Goal: Task Accomplishment & Management: Use online tool/utility

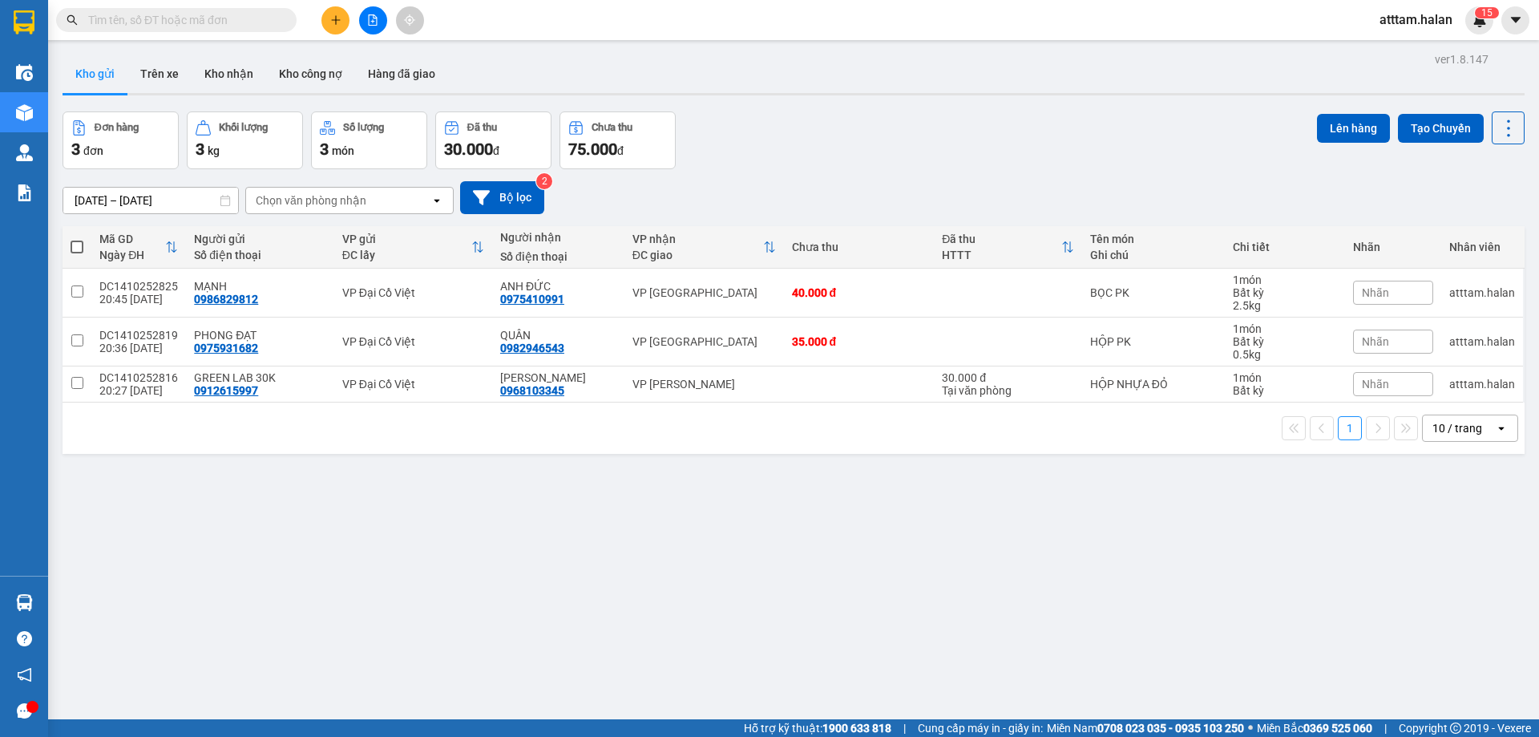
click at [1457, 422] on div "10 / trang" at bounding box center [1457, 428] width 50 height 16
drag, startPoint x: 1449, startPoint y: 608, endPoint x: 1388, endPoint y: 588, distance: 63.9
click at [1448, 608] on span "100 / trang" at bounding box center [1452, 606] width 58 height 16
click at [80, 248] on span at bounding box center [77, 246] width 13 height 13
click at [77, 239] on input "checkbox" at bounding box center [77, 239] width 0 height 0
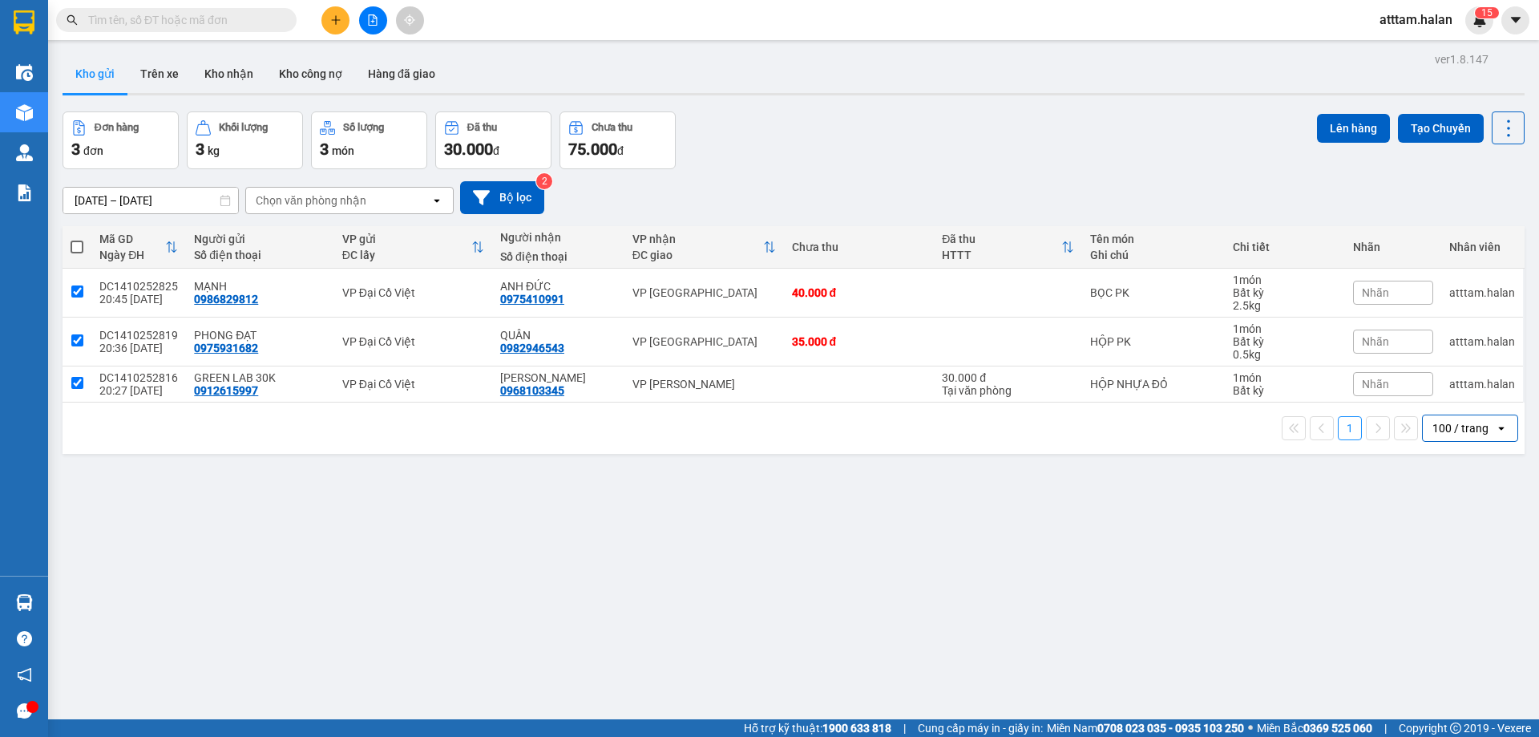
checkbox input "true"
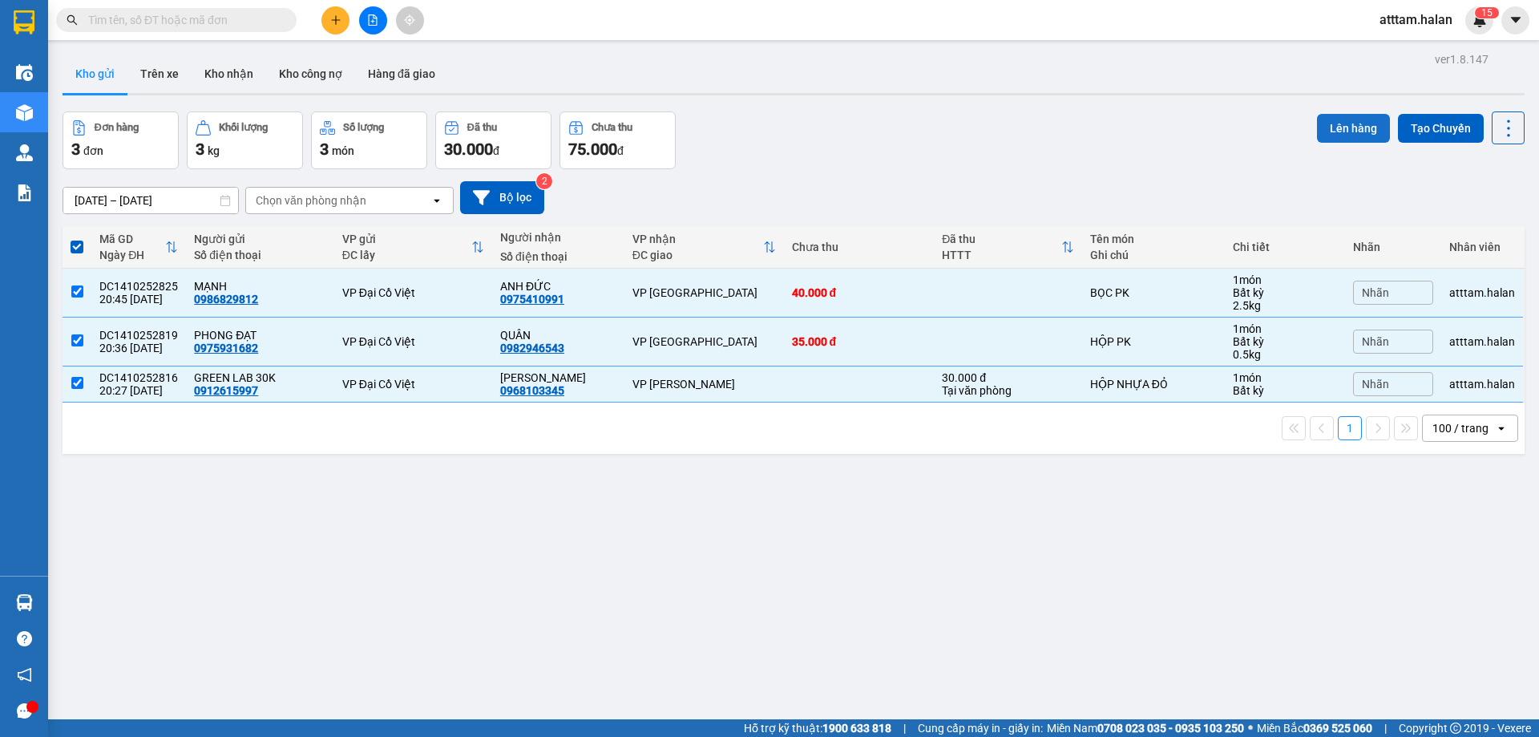
click at [1331, 133] on button "Lên hàng" at bounding box center [1353, 128] width 73 height 29
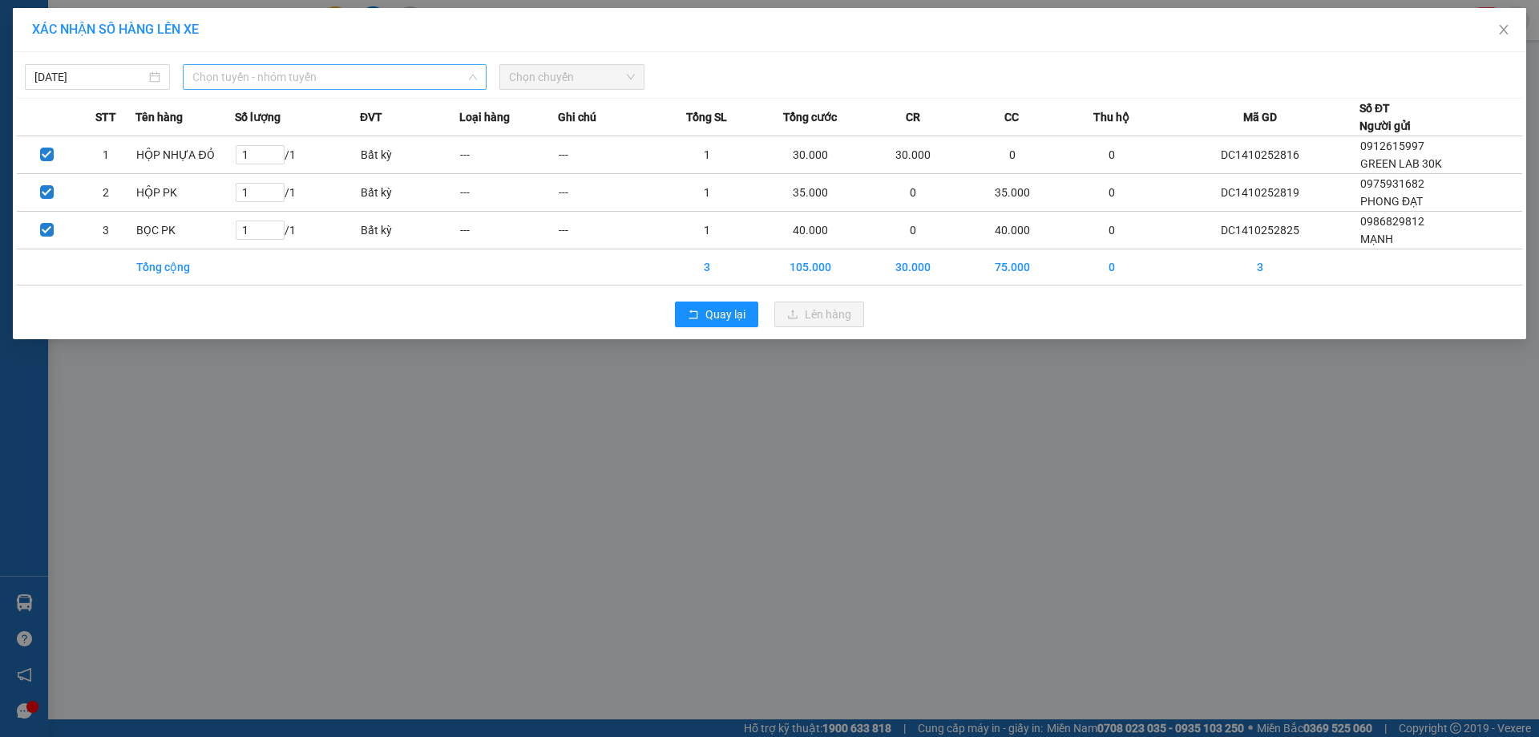
click at [249, 75] on span "Chọn tuyến - nhóm tuyến" at bounding box center [334, 77] width 285 height 24
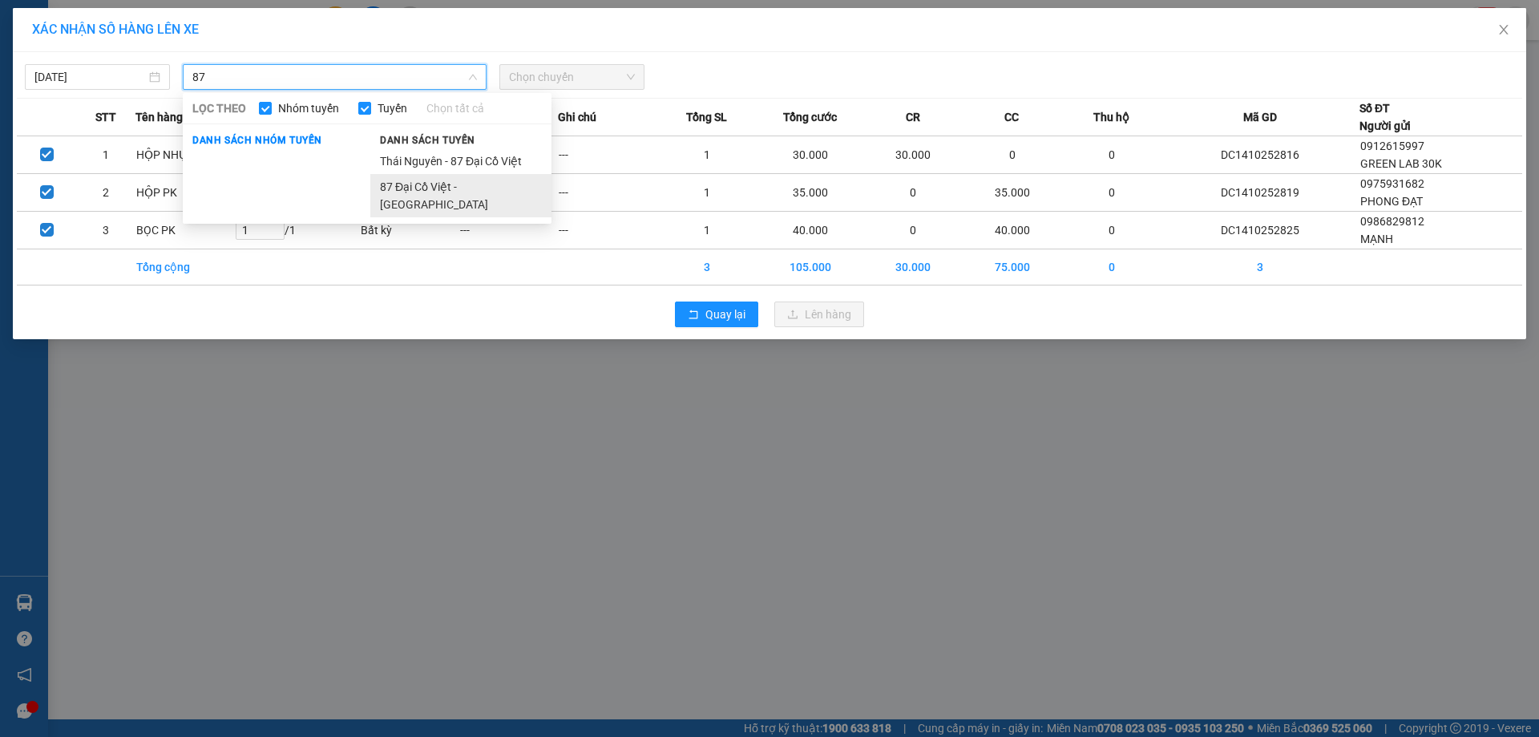
type input "87"
click at [426, 183] on li "87 Đại Cồ Việt - [GEOGRAPHIC_DATA]" at bounding box center [460, 195] width 181 height 43
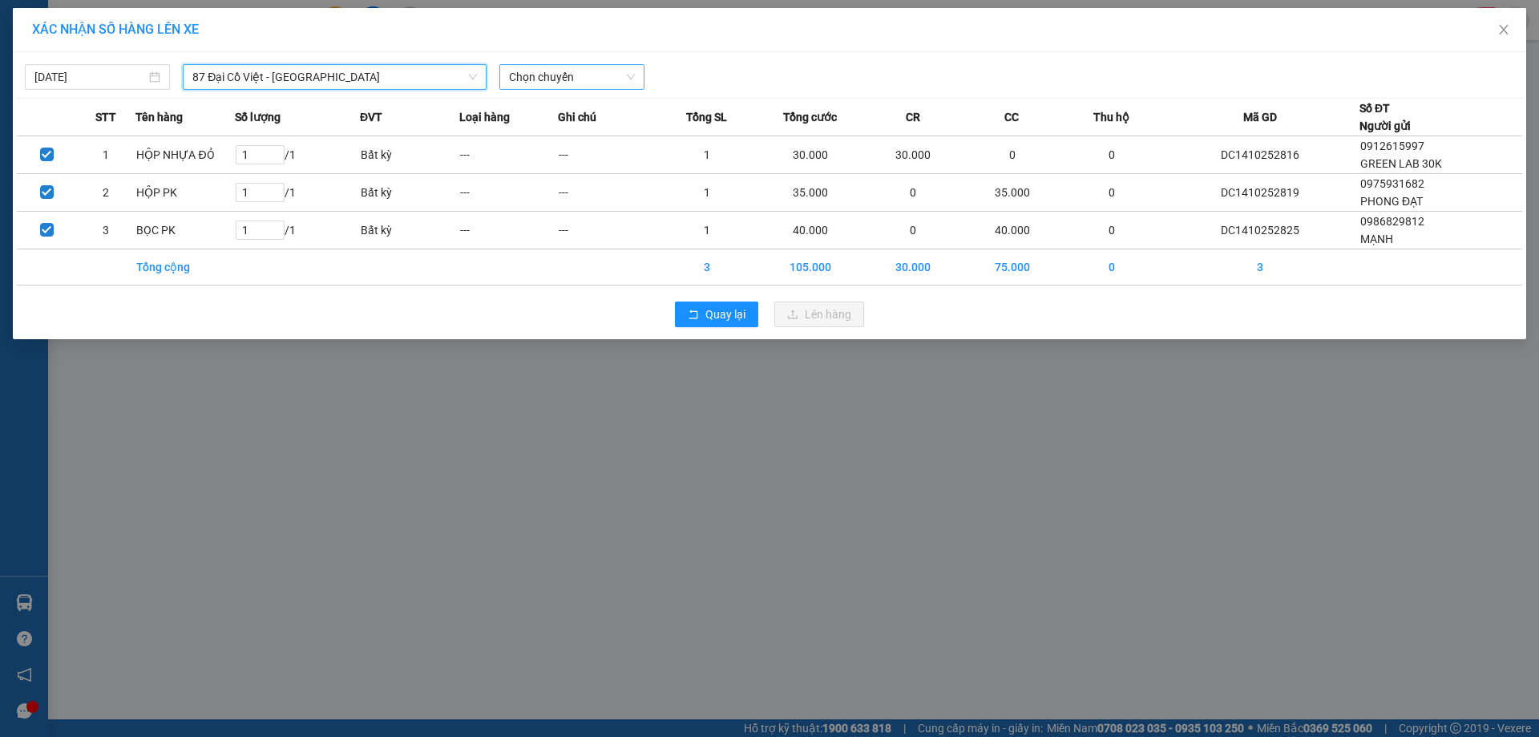
click at [582, 71] on span "Chọn chuyến" at bounding box center [572, 77] width 126 height 24
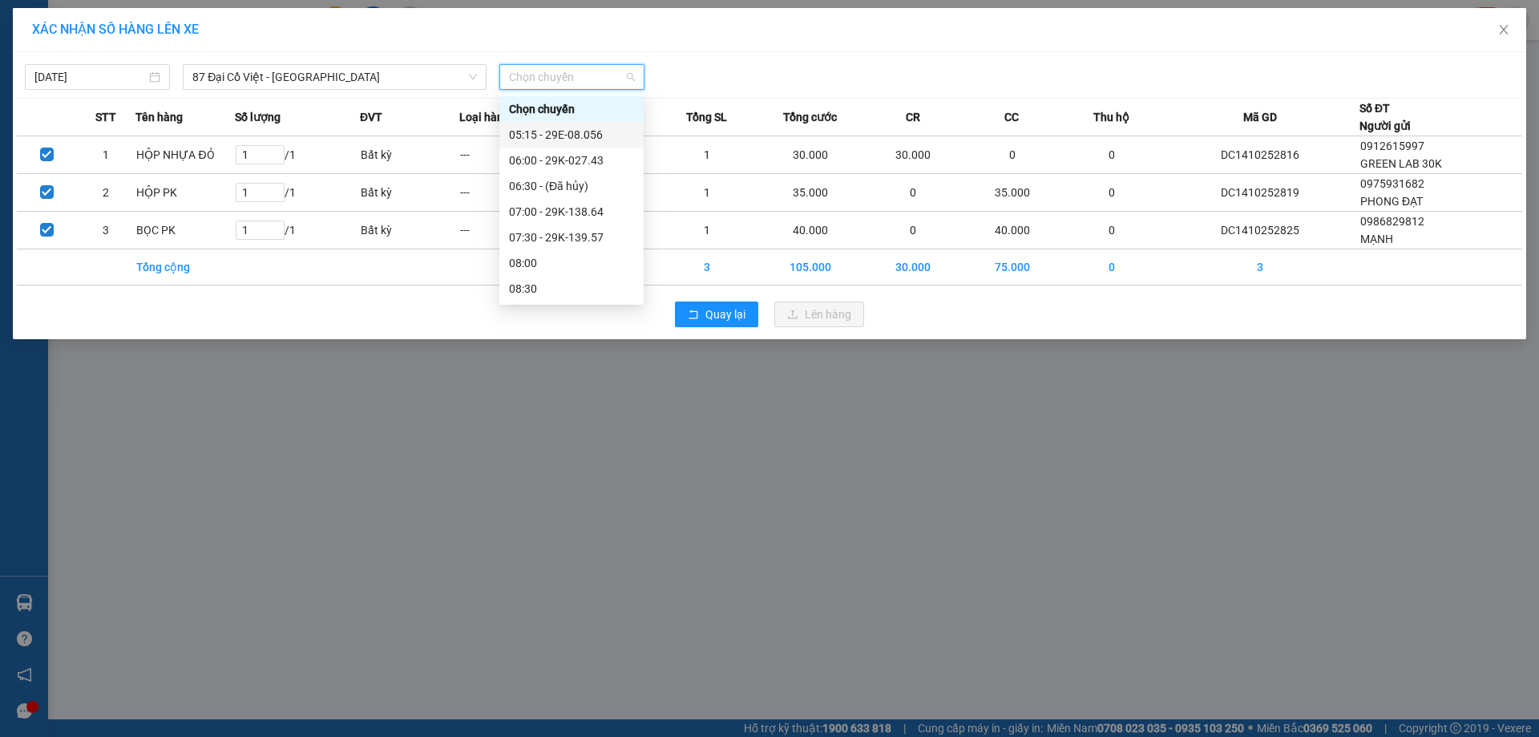
drag, startPoint x: 583, startPoint y: 131, endPoint x: 732, endPoint y: 275, distance: 206.3
click at [584, 131] on div "05:15 - 29E-08.056" at bounding box center [571, 135] width 125 height 18
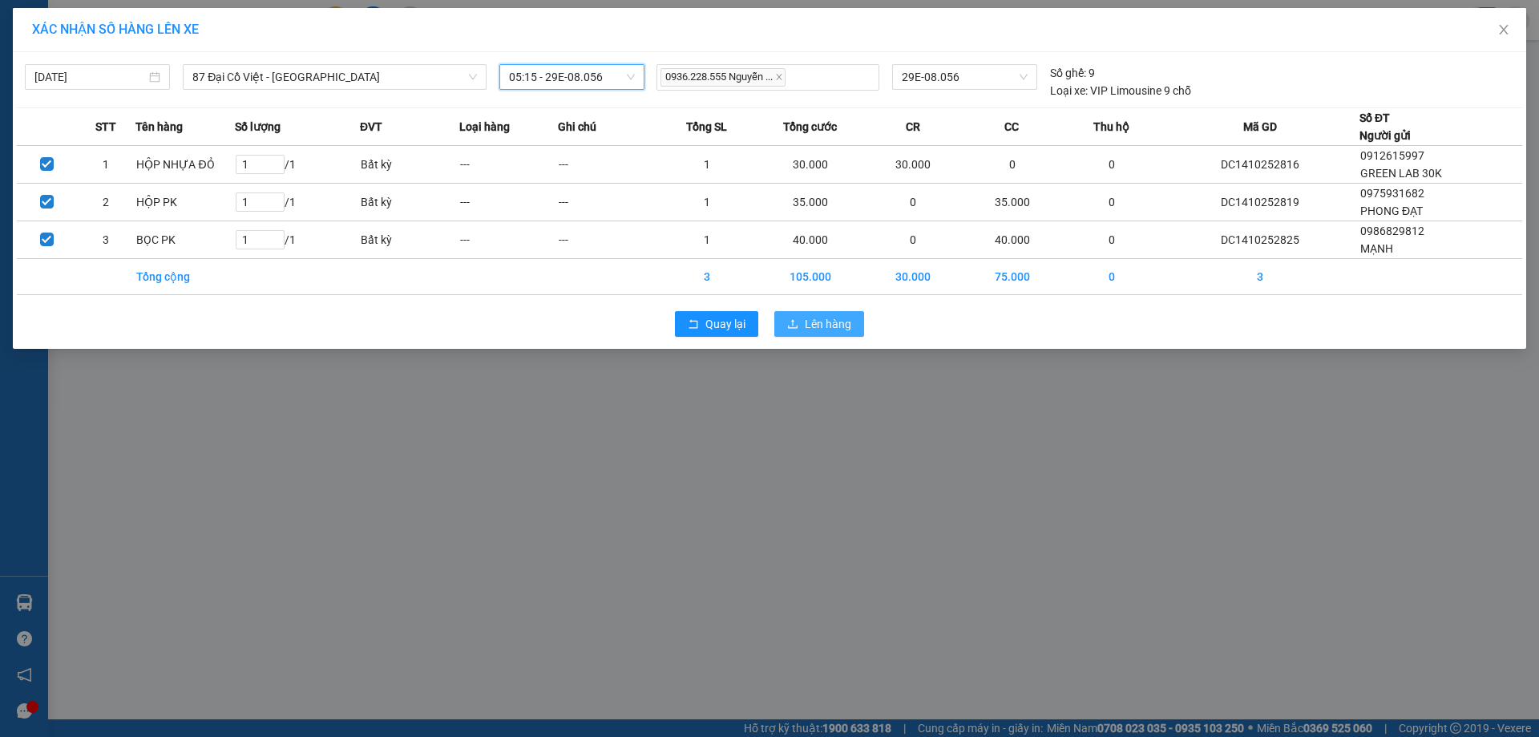
drag, startPoint x: 820, startPoint y: 331, endPoint x: 818, endPoint y: 321, distance: 9.9
click at [821, 330] on span "Lên hàng" at bounding box center [828, 324] width 46 height 18
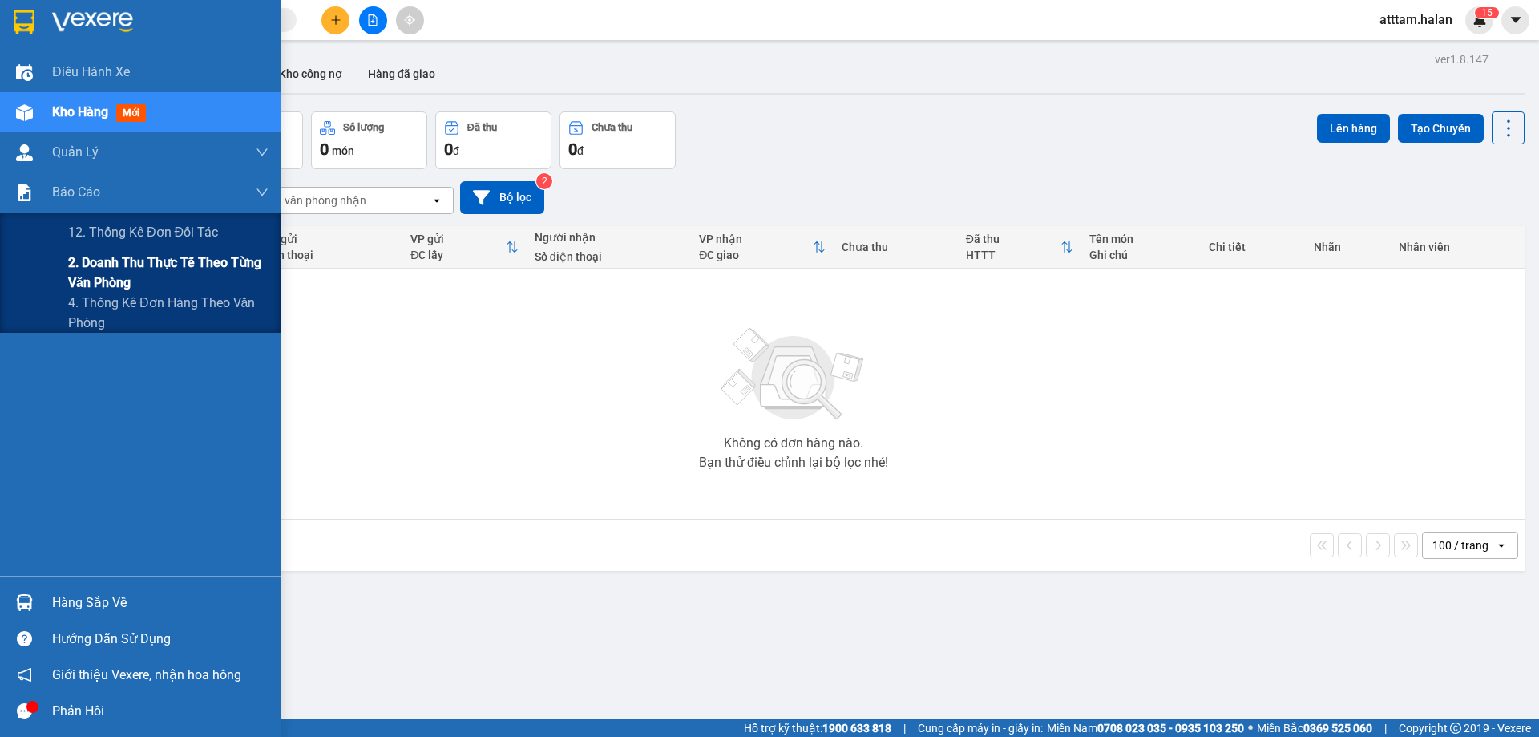
click at [121, 269] on span "2. Doanh thu thực tế theo từng văn phòng" at bounding box center [168, 272] width 200 height 40
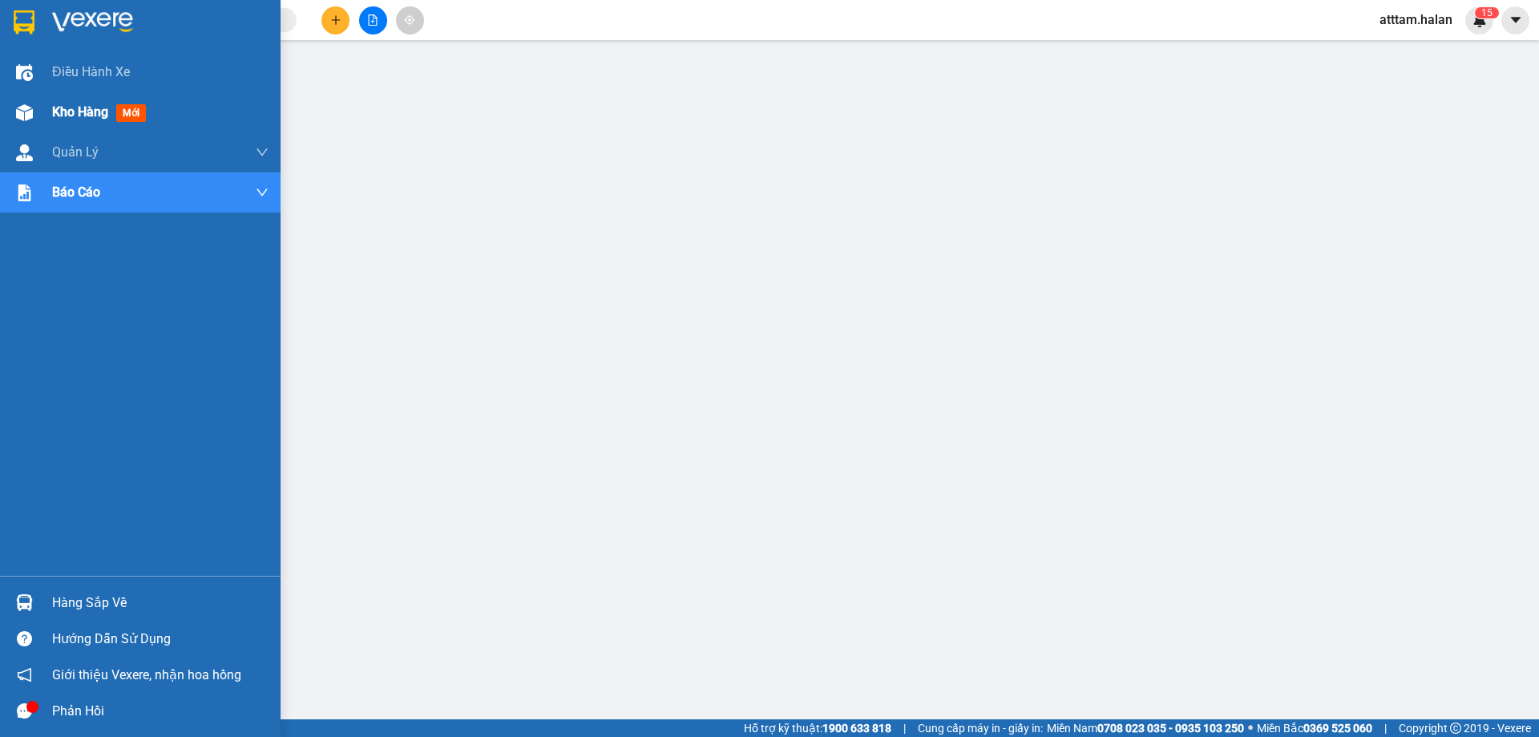
click at [74, 107] on span "Kho hàng" at bounding box center [80, 111] width 56 height 15
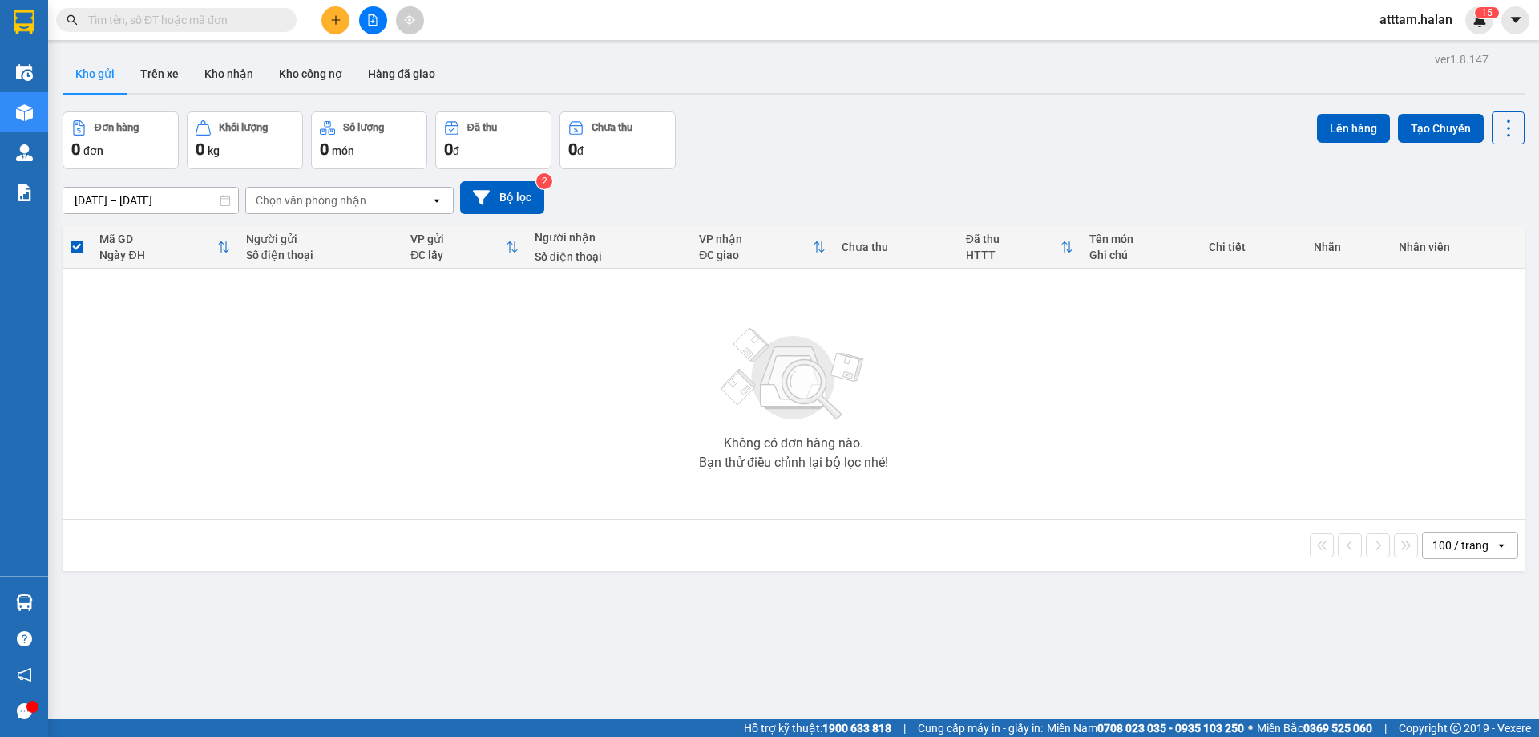
click at [76, 205] on input "[DATE] – [DATE]" at bounding box center [150, 201] width 175 height 26
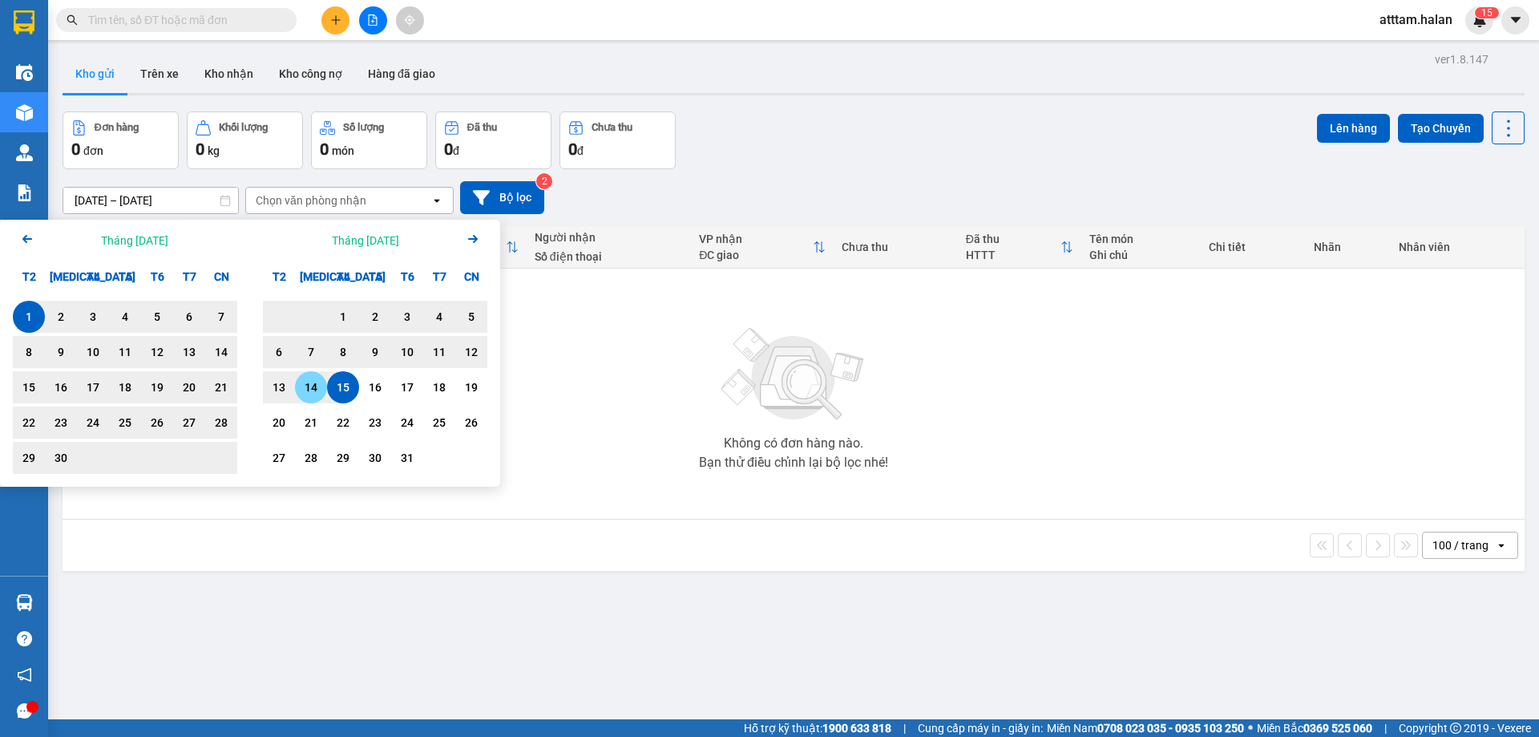
click at [309, 388] on div "14" at bounding box center [311, 387] width 22 height 19
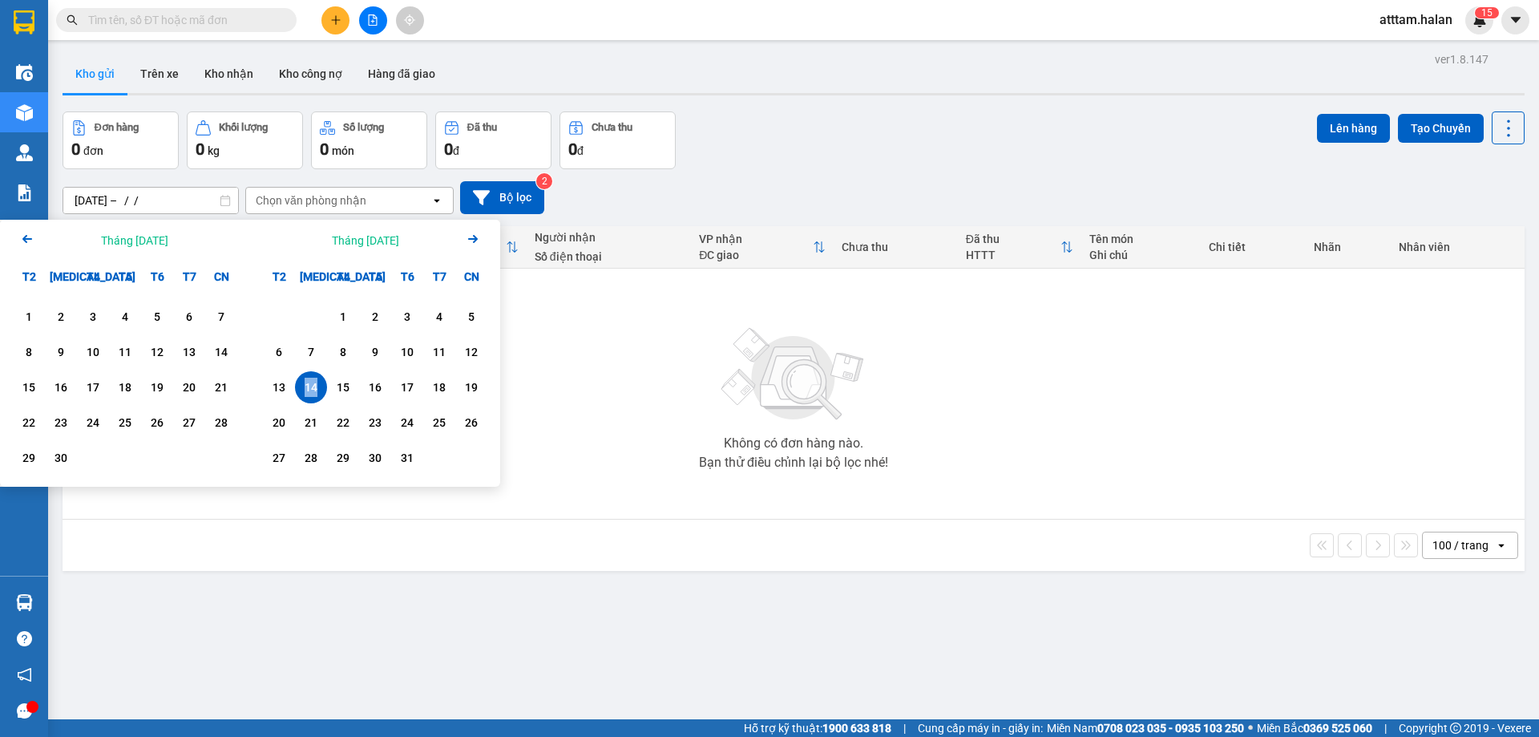
click at [309, 388] on div "14" at bounding box center [311, 387] width 22 height 19
type input "[DATE] – [DATE]"
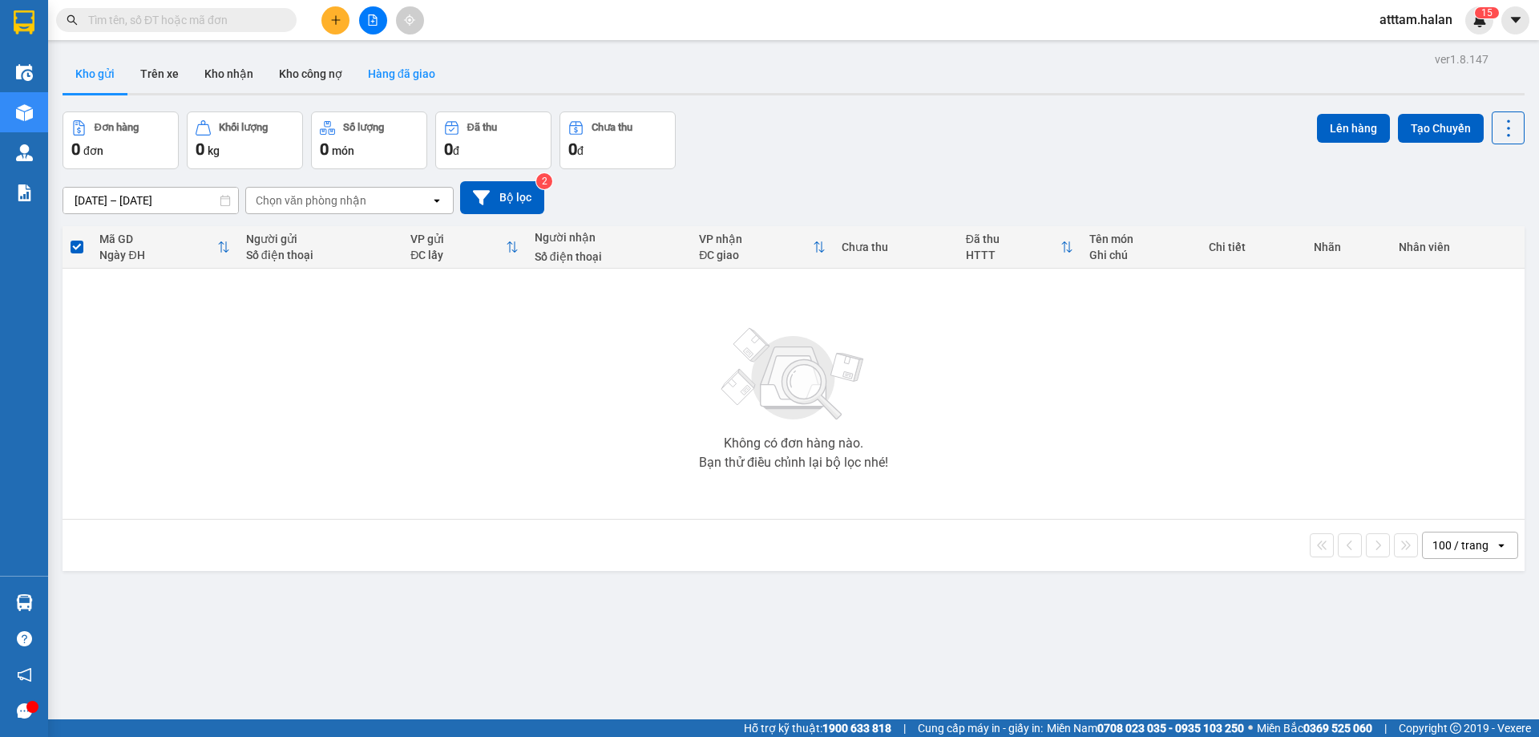
click at [404, 76] on button "Hàng đã giao" at bounding box center [401, 74] width 93 height 38
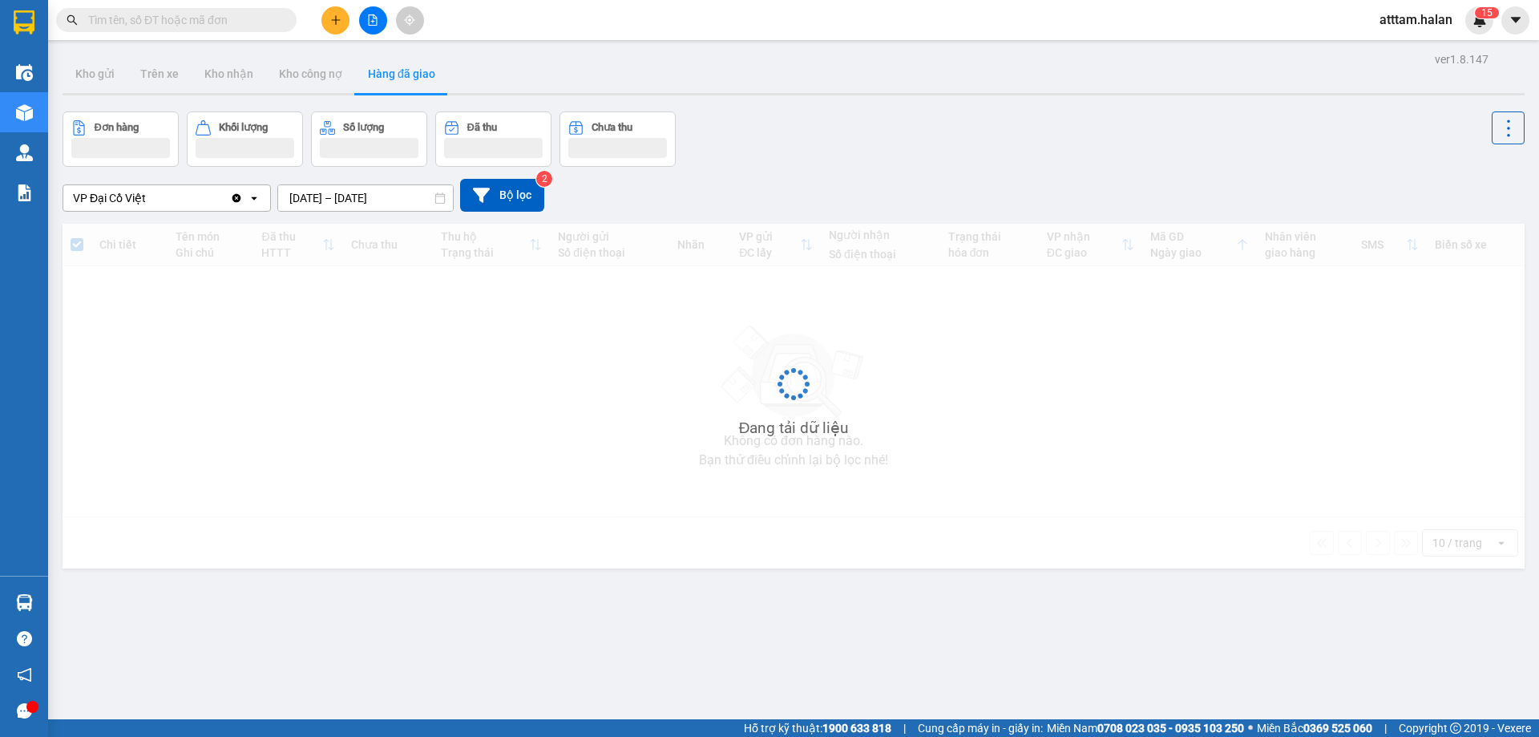
drag, startPoint x: 307, startPoint y: 200, endPoint x: 329, endPoint y: 200, distance: 21.6
click at [309, 200] on input "[DATE] – [DATE]" at bounding box center [365, 198] width 175 height 26
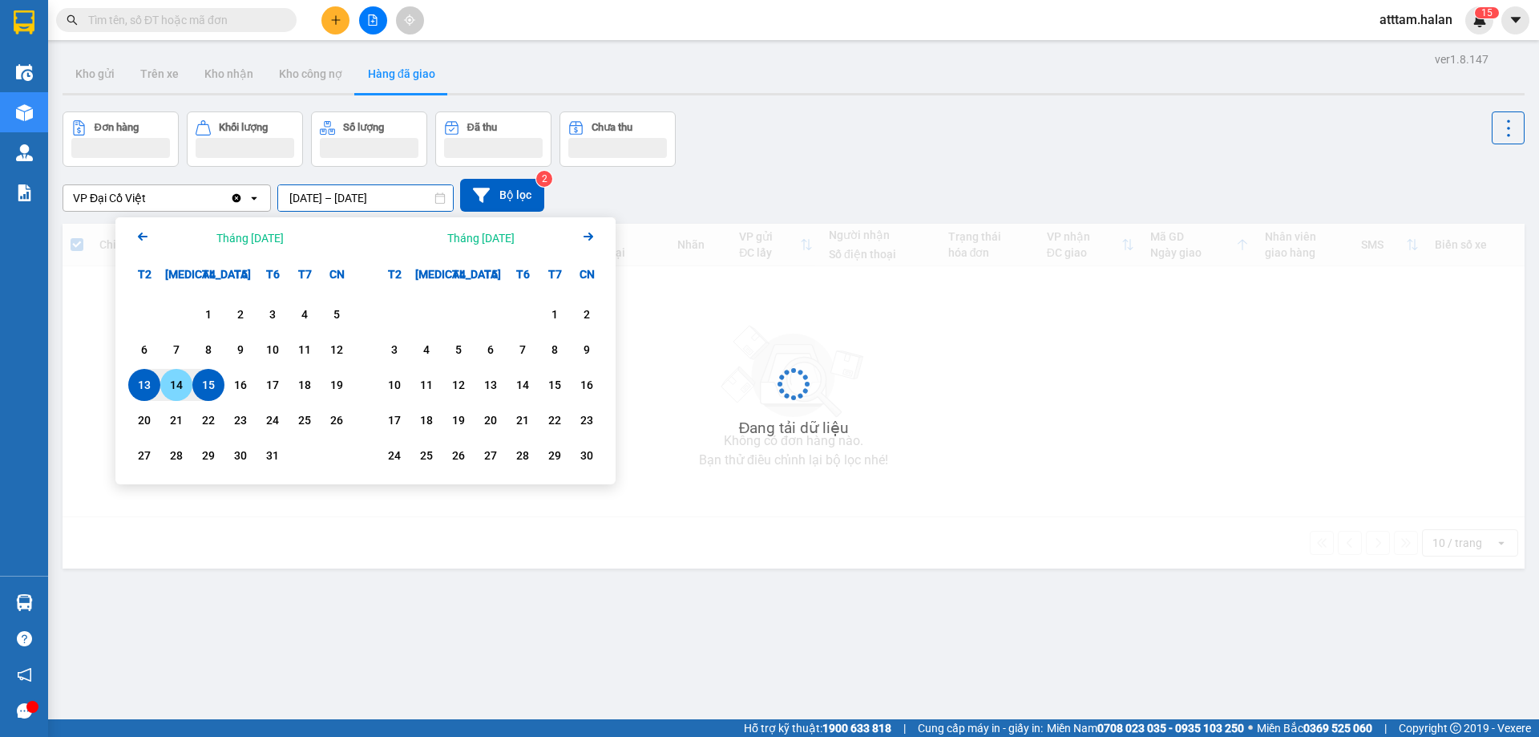
click at [176, 386] on div "14" at bounding box center [176, 384] width 22 height 19
type input "[DATE] – [DATE]"
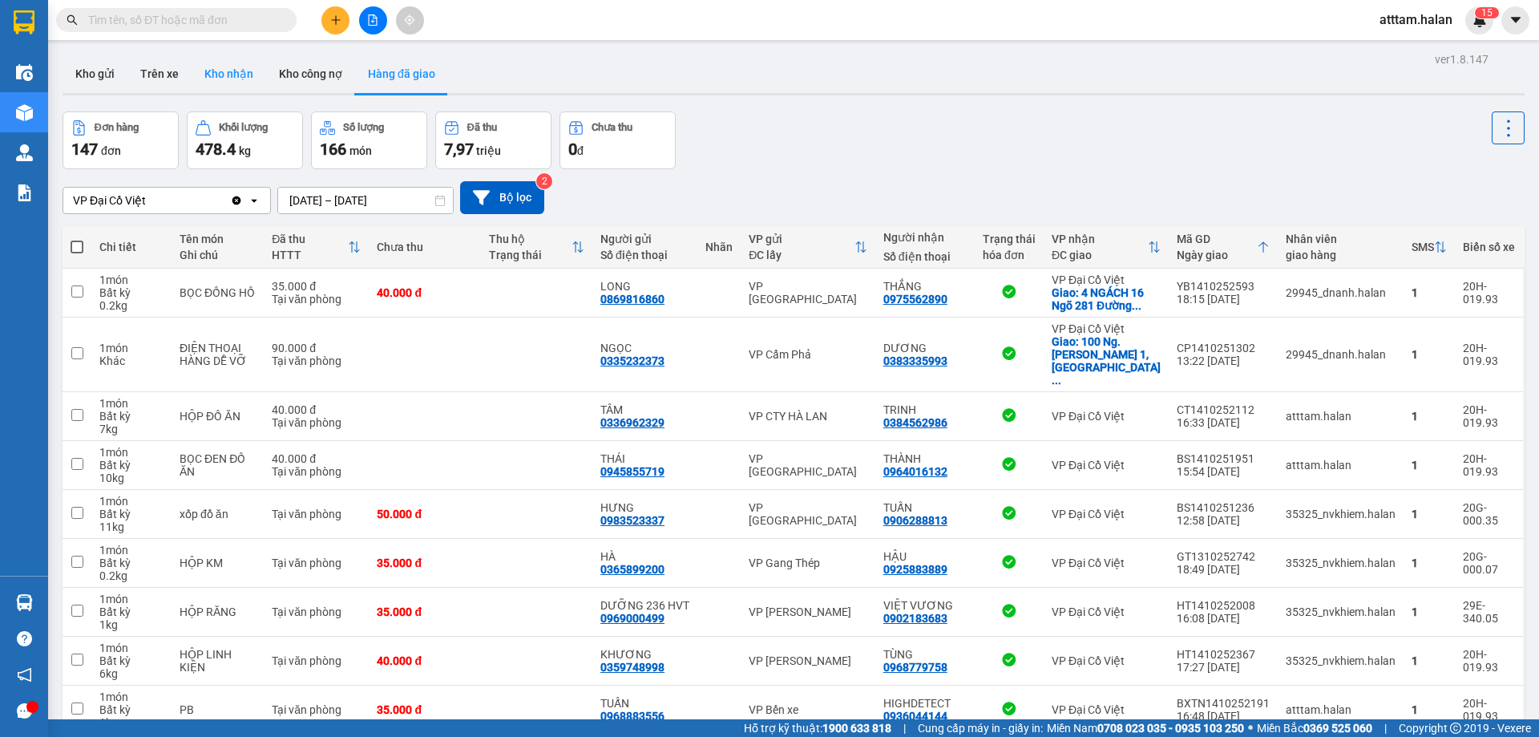
click at [232, 70] on button "Kho nhận" at bounding box center [229, 74] width 75 height 38
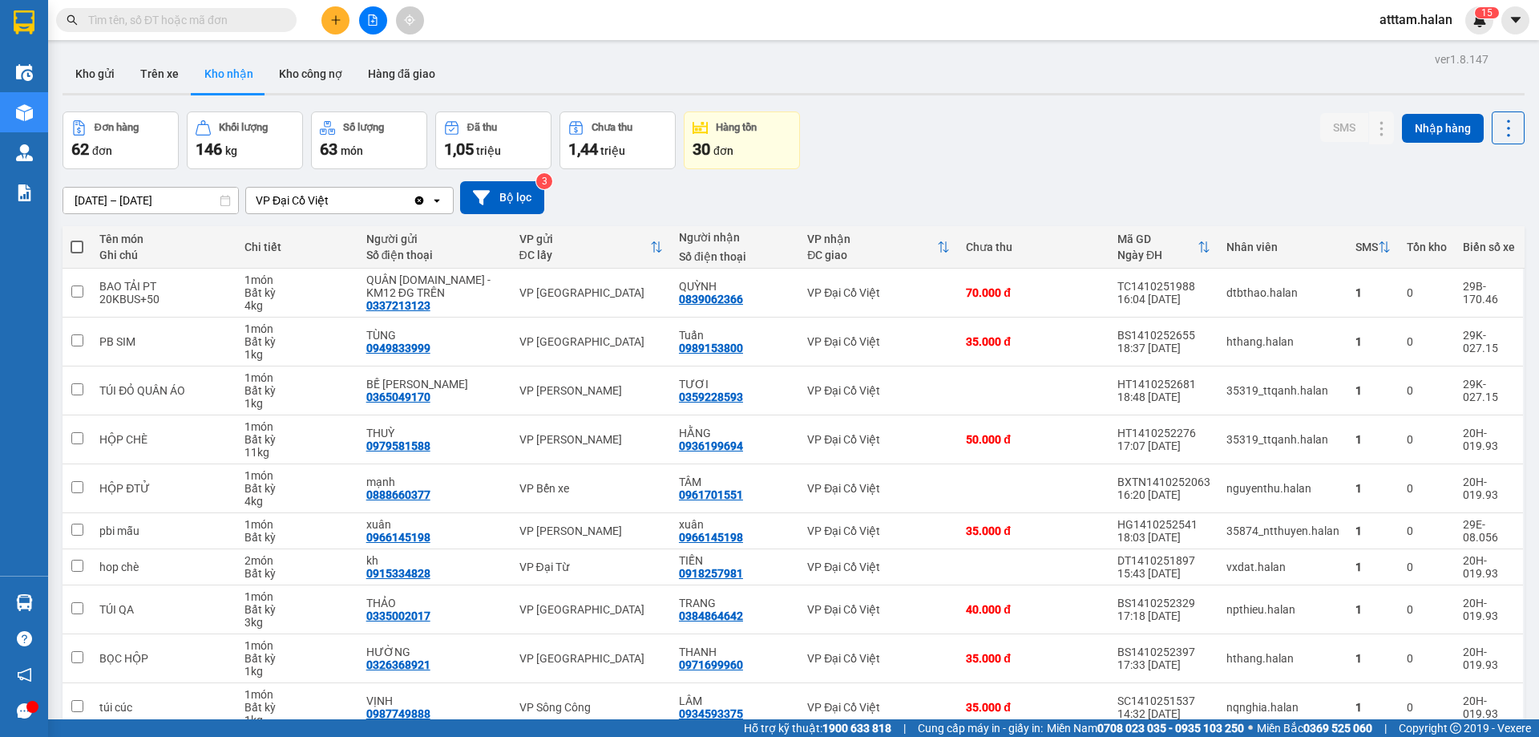
click at [99, 202] on input "[DATE] – [DATE]" at bounding box center [150, 201] width 175 height 26
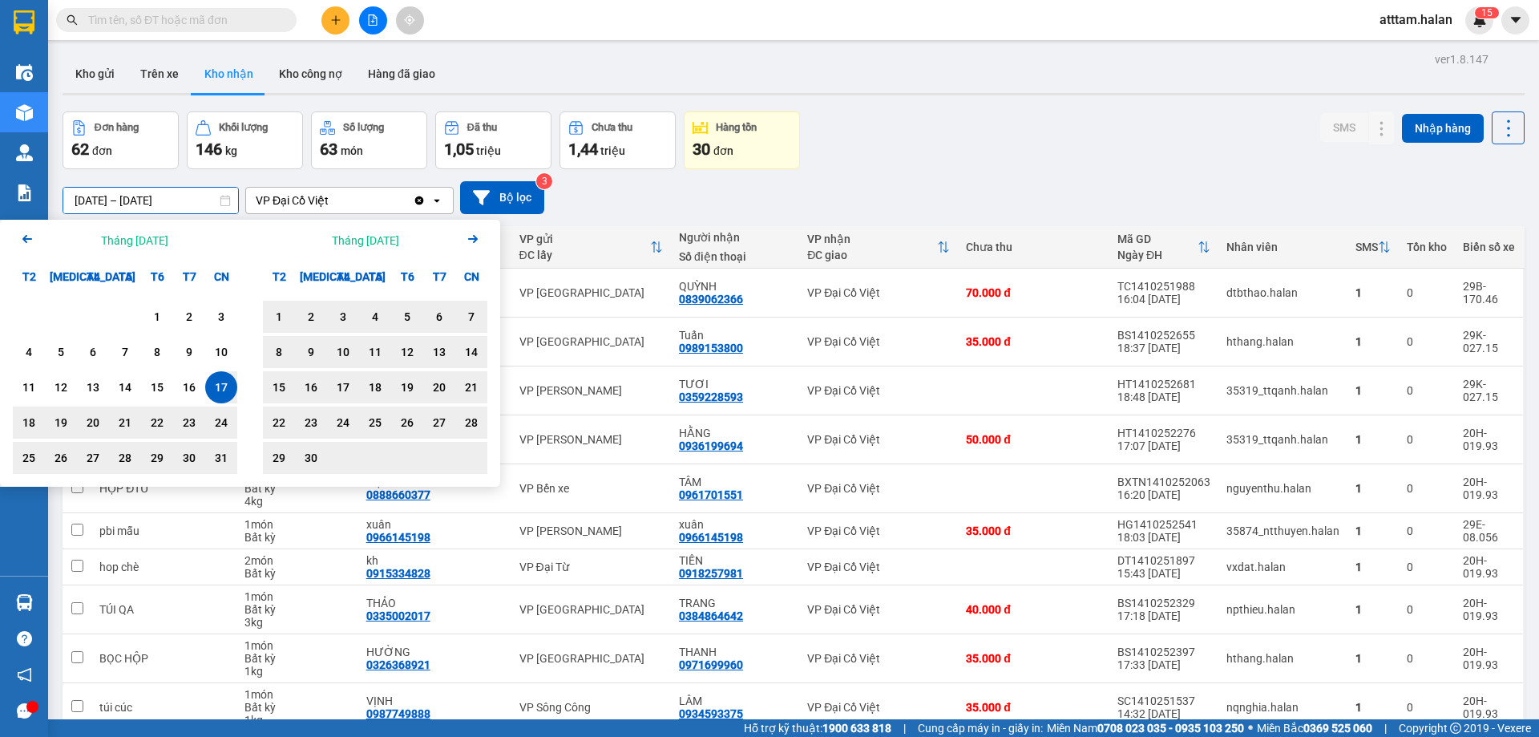
click at [478, 238] on icon "Arrow Right" at bounding box center [472, 238] width 19 height 19
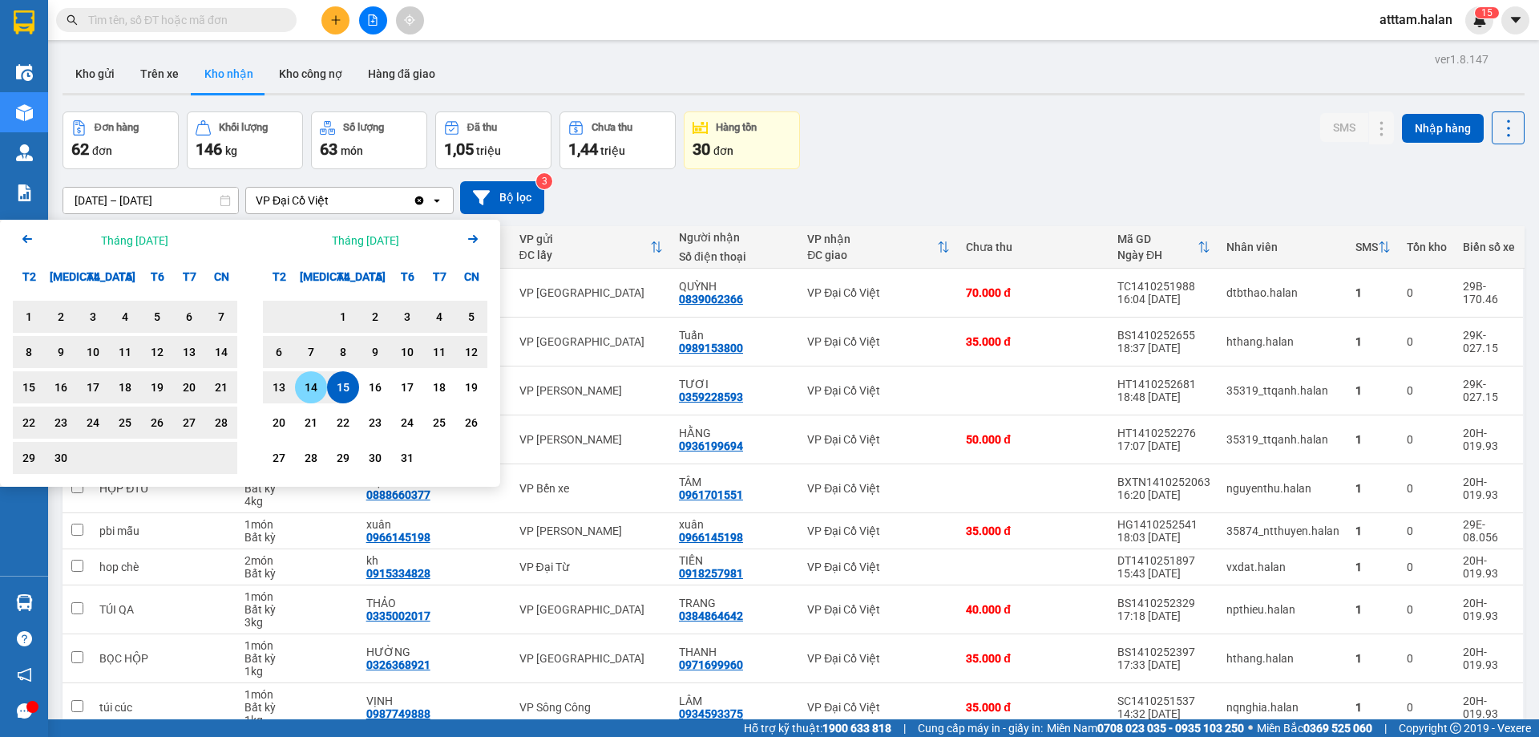
click at [312, 386] on div "14" at bounding box center [311, 387] width 22 height 19
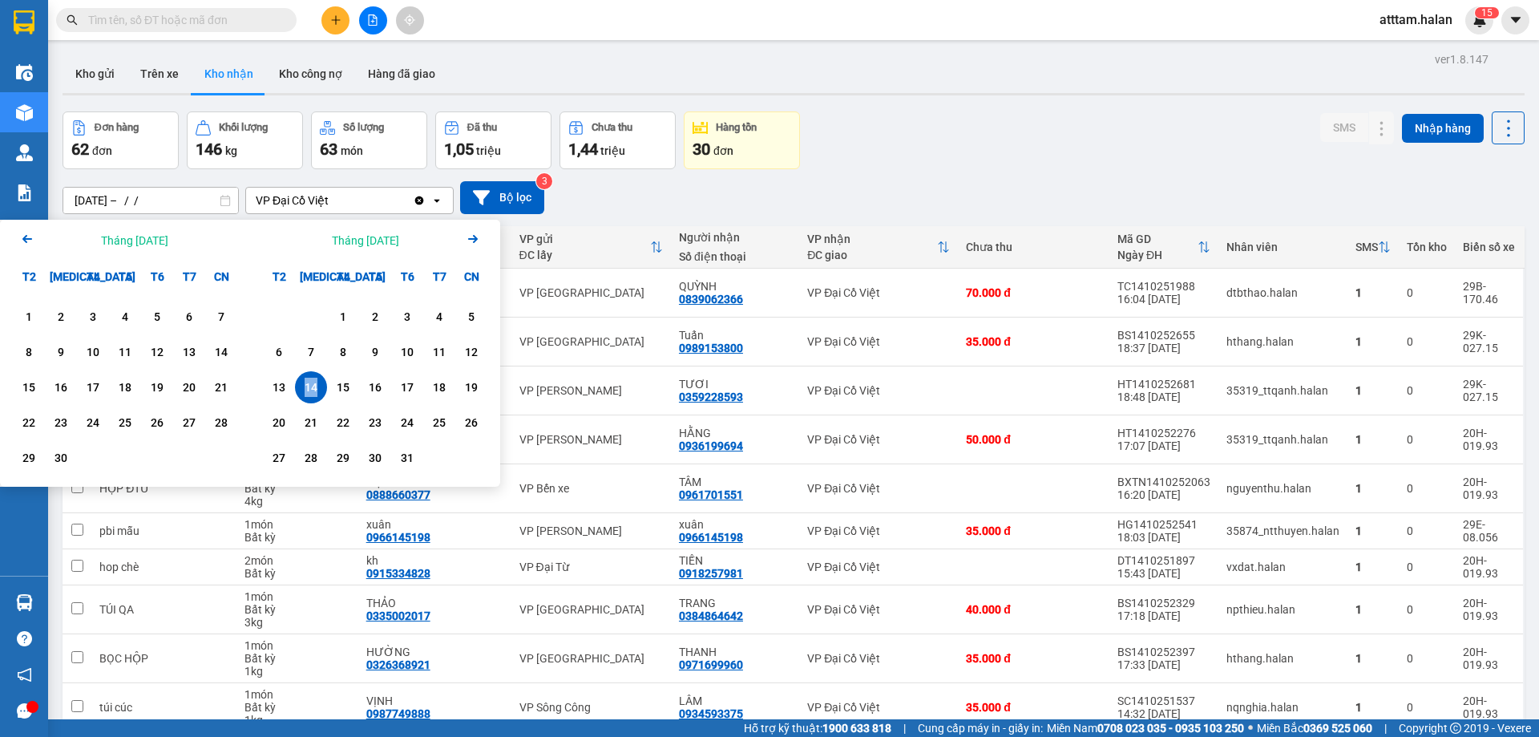
click at [313, 386] on div "14" at bounding box center [311, 387] width 22 height 19
type input "[DATE] – [DATE]"
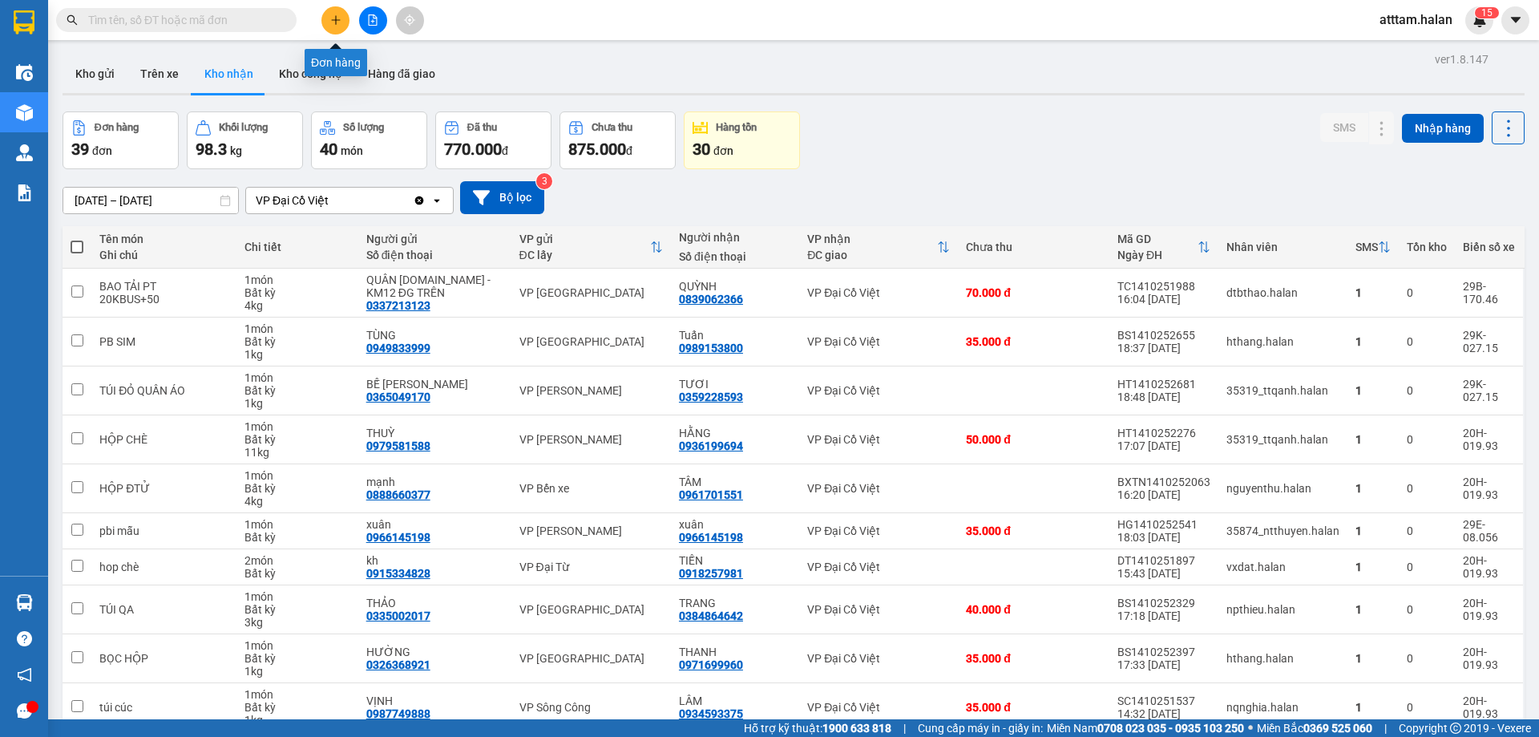
click at [333, 26] on button at bounding box center [335, 20] width 28 height 28
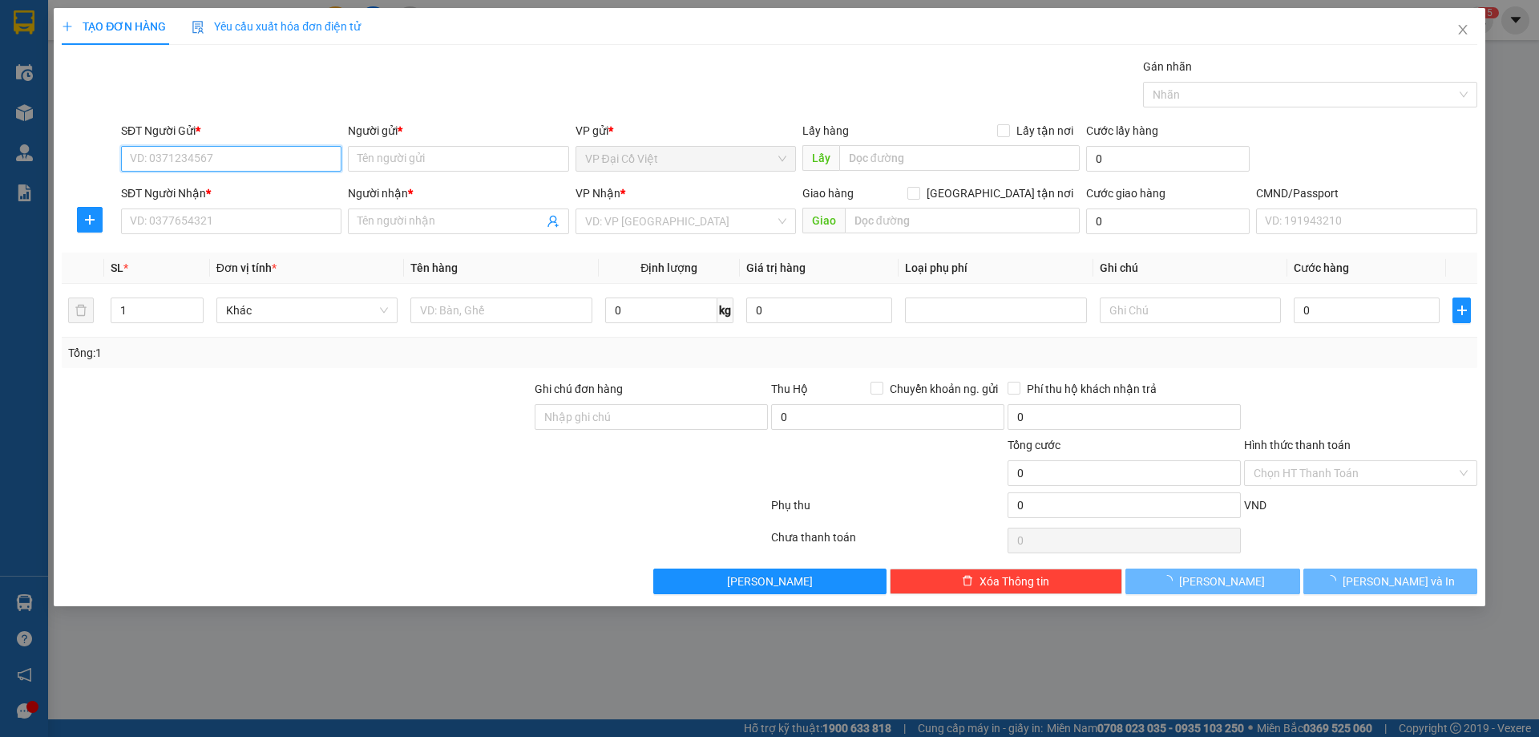
click at [169, 150] on input "SĐT Người Gửi *" at bounding box center [231, 159] width 220 height 26
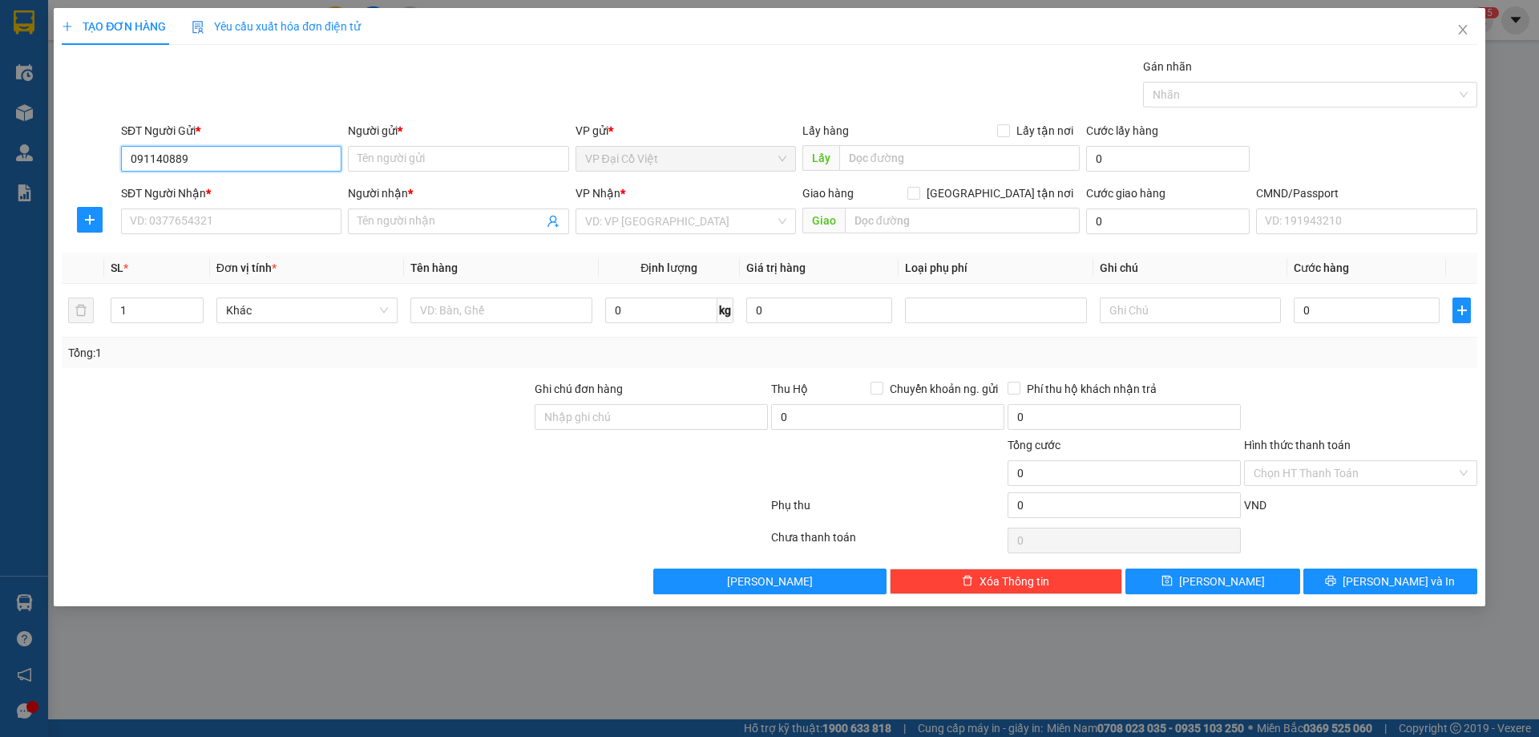
type input "0911408899"
click at [204, 188] on div "0911408899 - vp 87 đcv" at bounding box center [231, 191] width 201 height 18
type input "vp 87 đcv"
type input "0911408899"
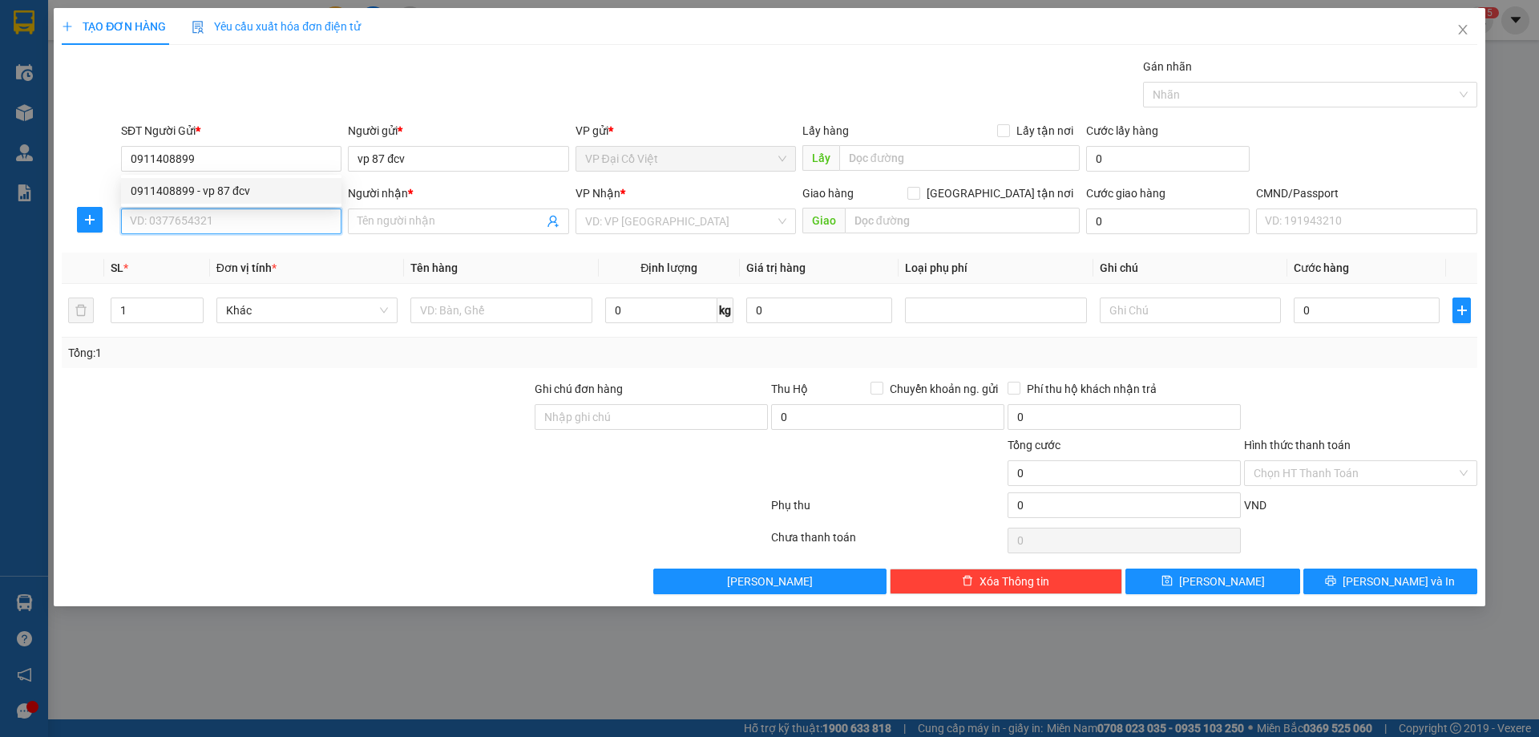
drag, startPoint x: 165, startPoint y: 226, endPoint x: 261, endPoint y: 232, distance: 96.4
click at [166, 226] on input "SĐT Người Nhận *" at bounding box center [231, 221] width 220 height 26
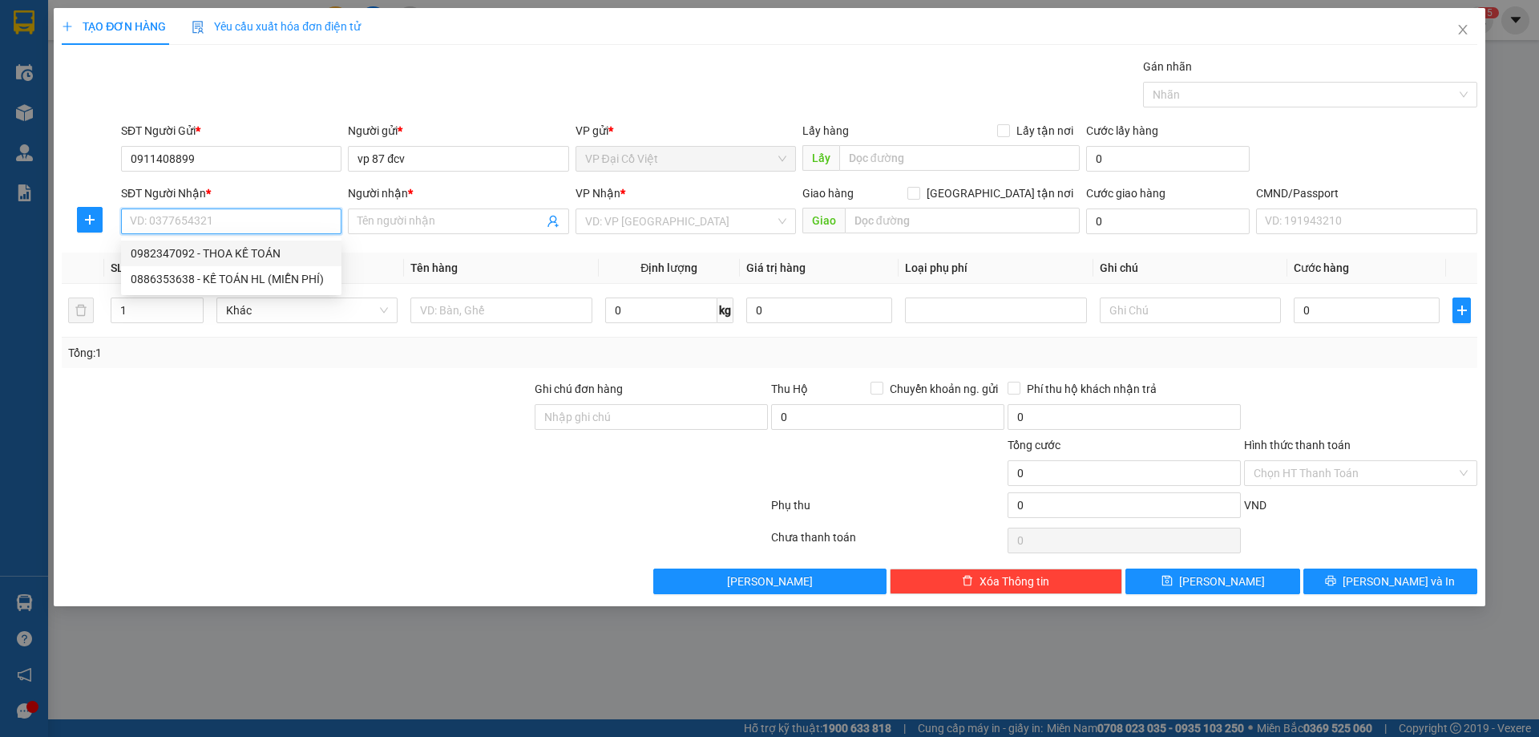
click at [201, 250] on div "0982347092 - THOA KẾ TOÁN" at bounding box center [231, 253] width 201 height 18
type input "0982347092"
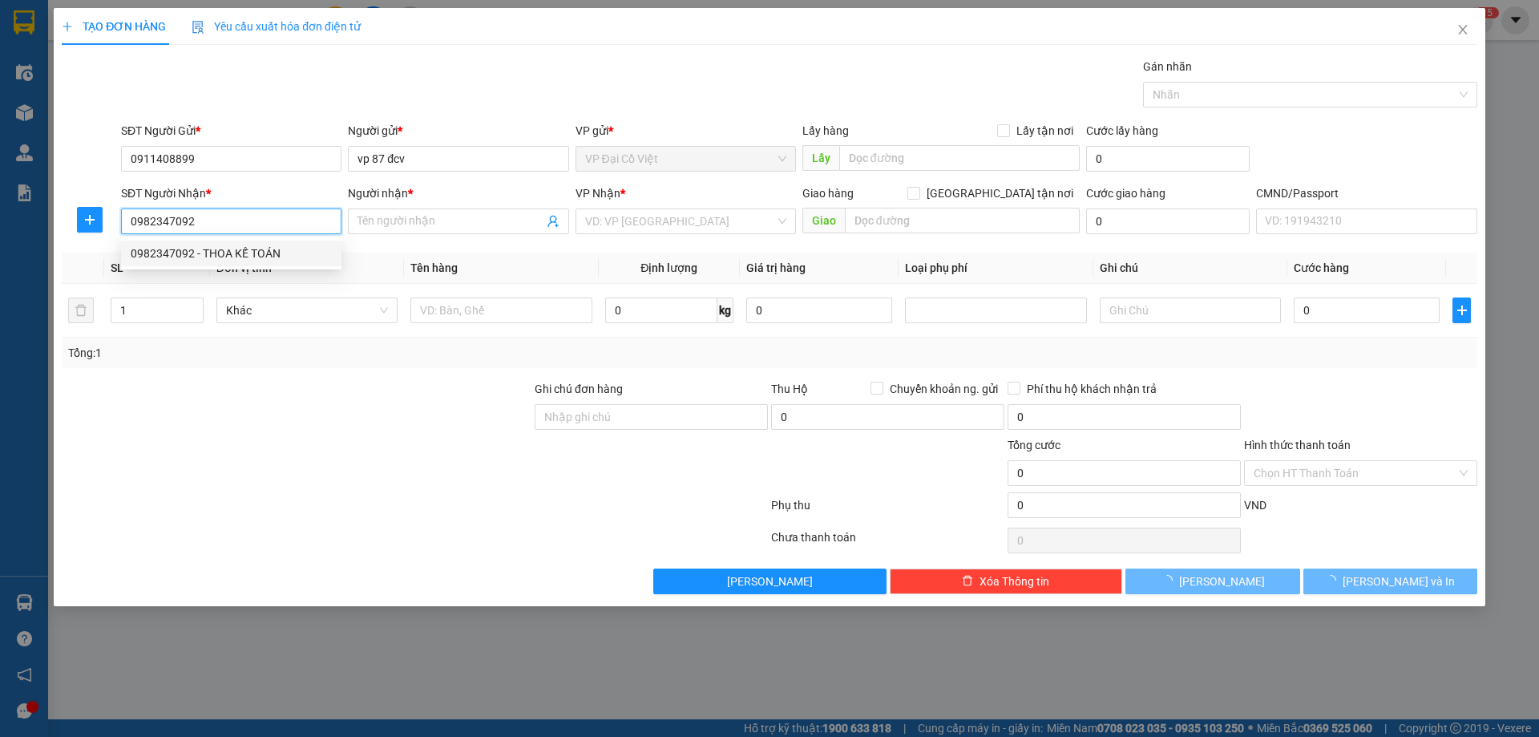
type input "THOA KẾ TOÁN"
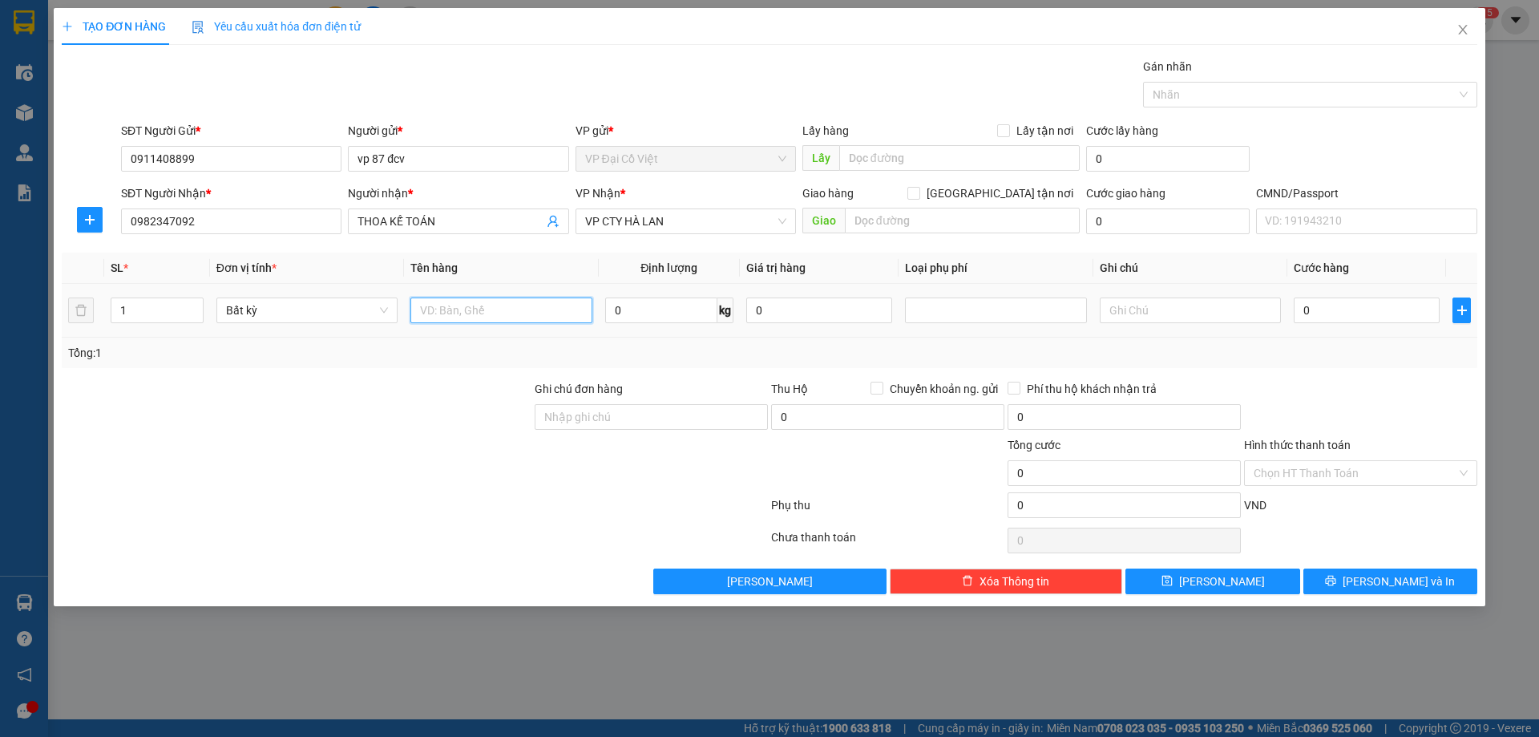
click at [434, 313] on input "text" at bounding box center [500, 310] width 181 height 26
type input "0"
click at [448, 307] on input "text" at bounding box center [500, 310] width 181 height 26
click at [448, 307] on input "p. b" at bounding box center [500, 310] width 181 height 26
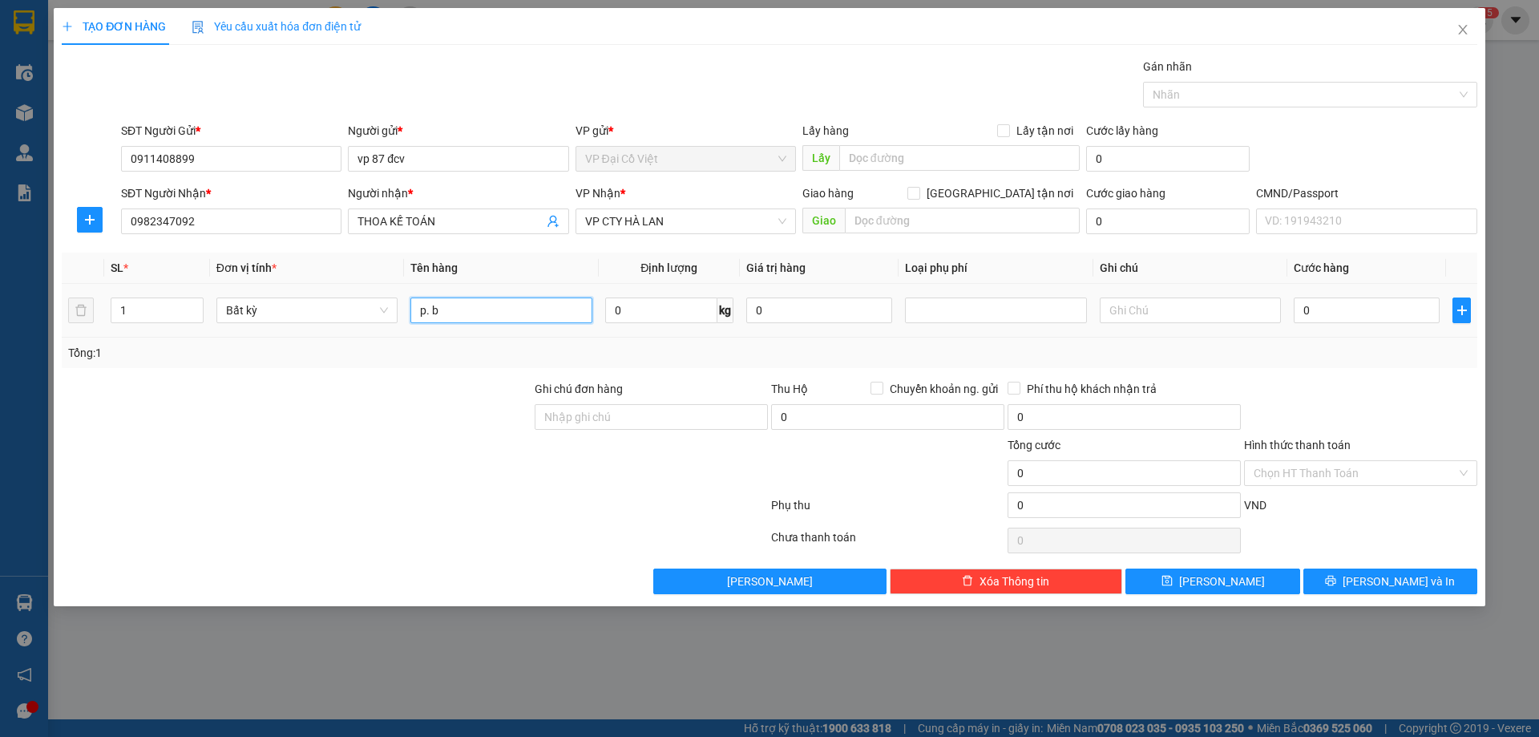
click at [448, 307] on input "p. b" at bounding box center [500, 310] width 181 height 26
click at [1309, 473] on input "Hình thức thanh toán" at bounding box center [1355, 473] width 203 height 24
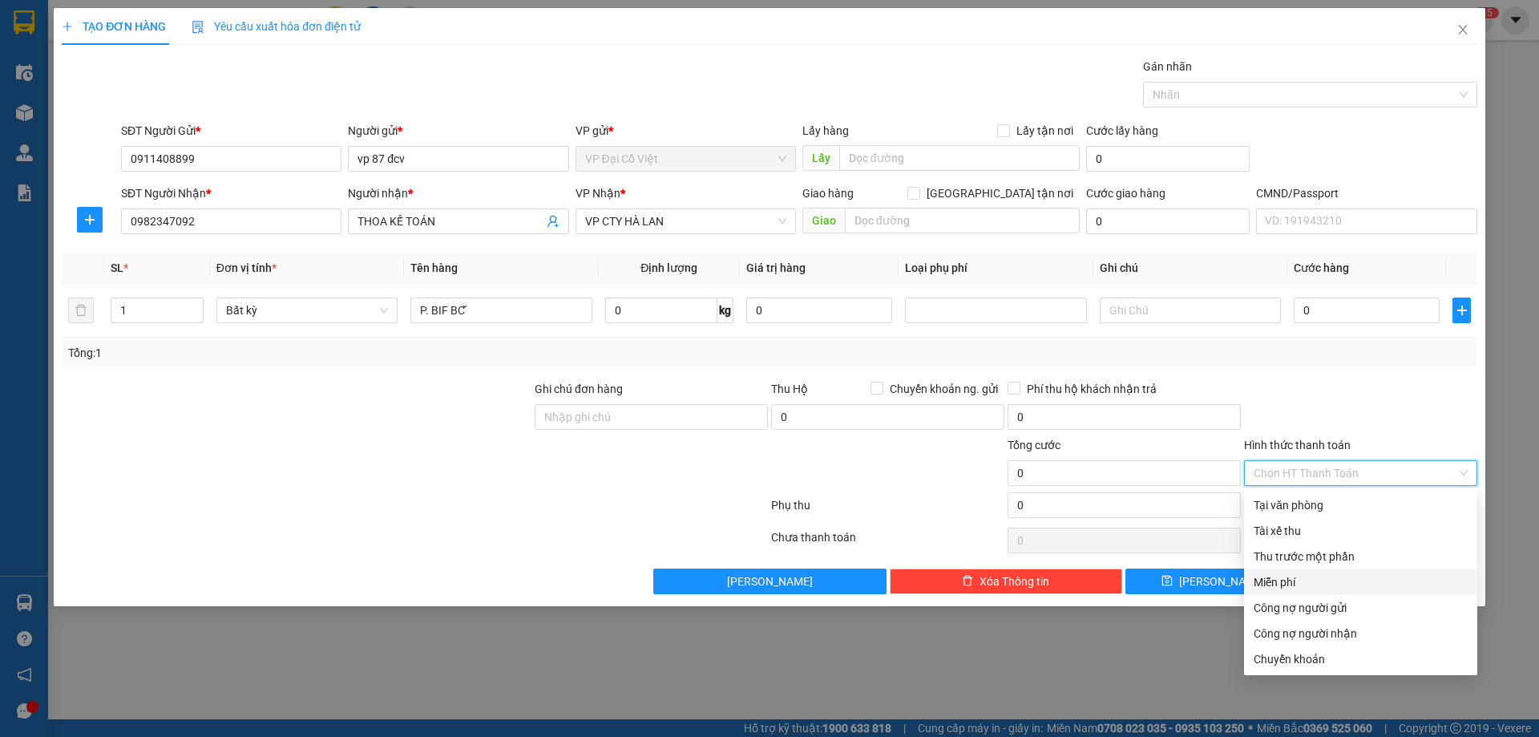
click at [1285, 590] on div "Miễn phí" at bounding box center [1361, 582] width 214 height 18
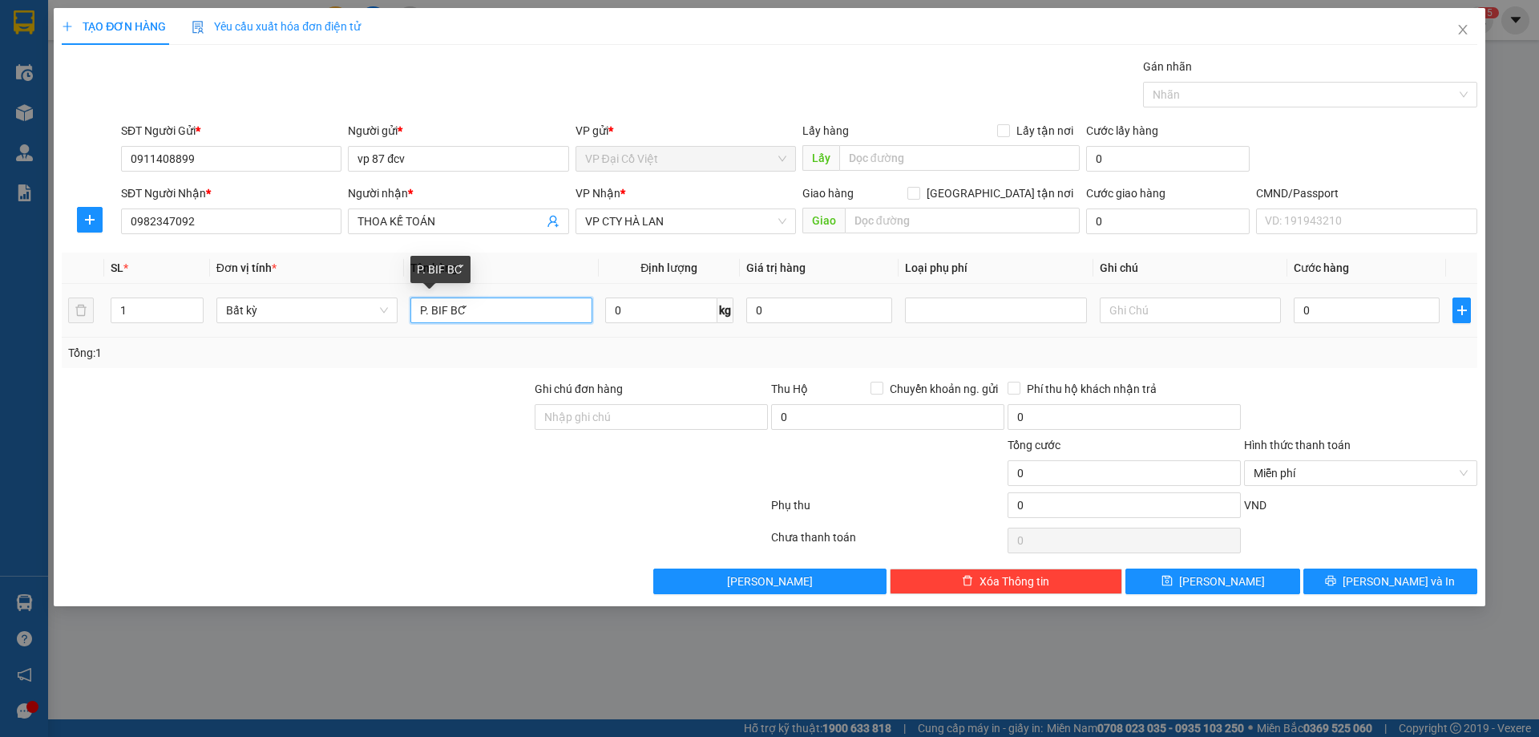
click at [479, 309] on input "P. BIF BC ́̃" at bounding box center [500, 310] width 181 height 26
click at [482, 309] on input "P. BIF BC ́̃" at bounding box center [500, 310] width 181 height 26
type input "P. BIF BC ́̃87DCV"
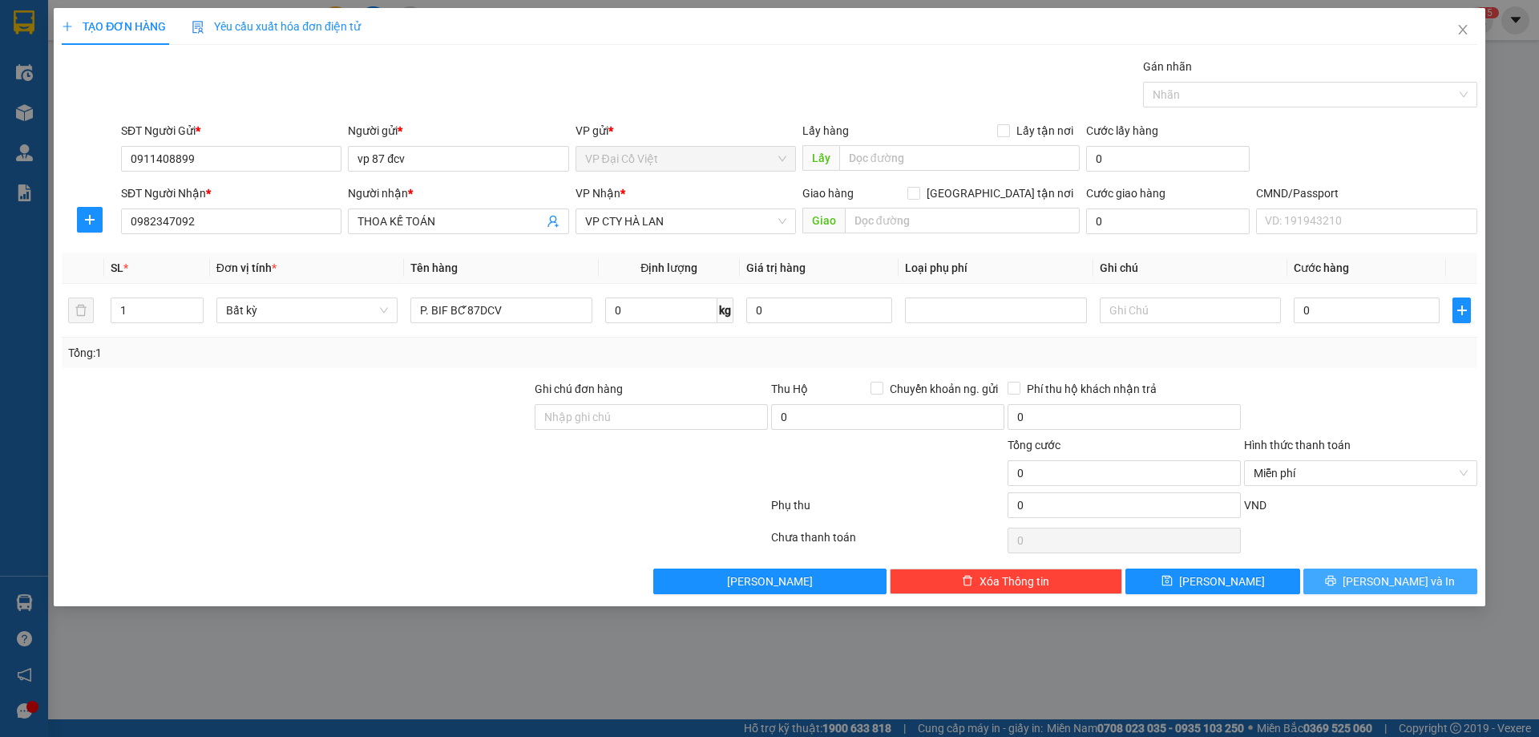
click at [1391, 584] on span "[PERSON_NAME] và In" at bounding box center [1399, 581] width 112 height 18
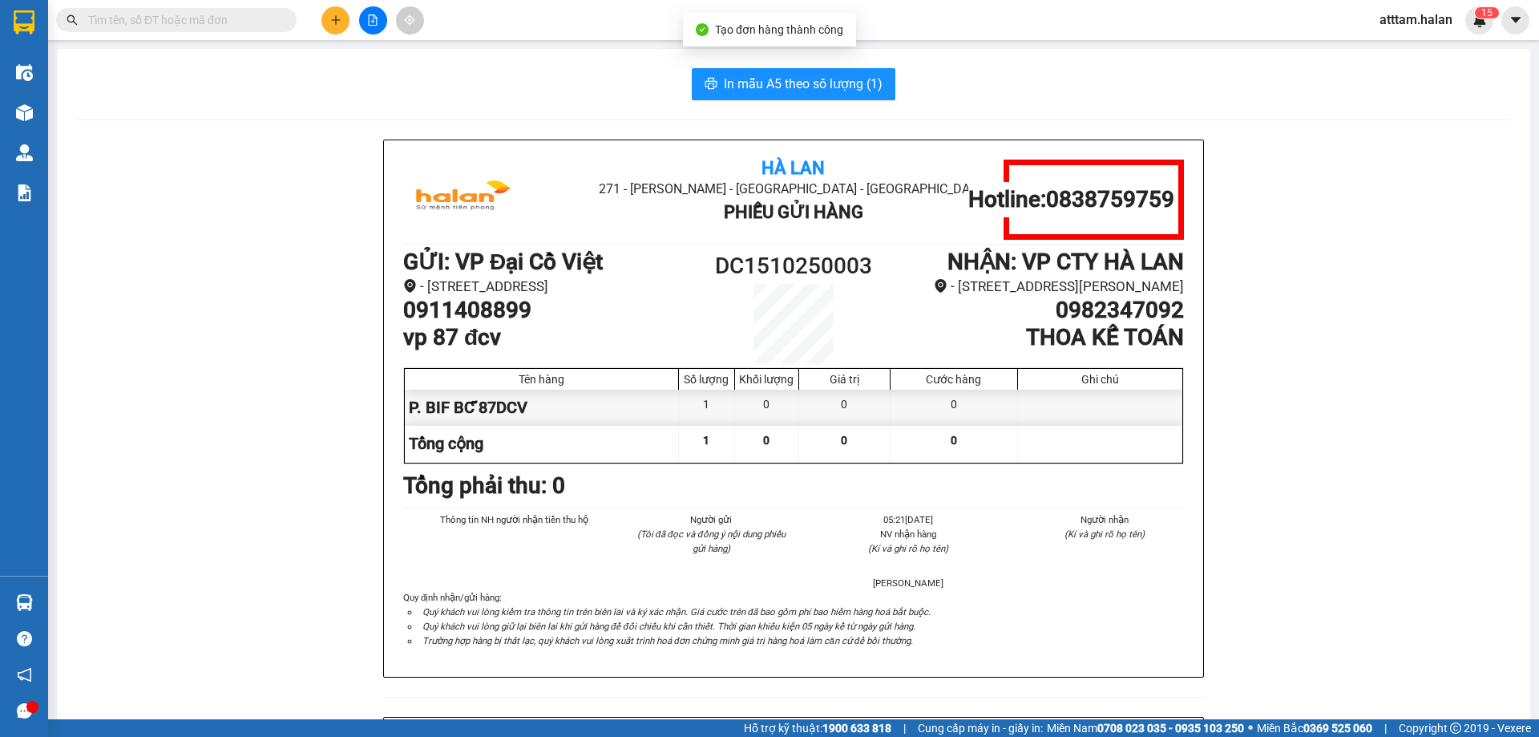
click at [792, 65] on div "In mẫu A5 theo số lượng (1) Hà Lan 271 - [PERSON_NAME] - [GEOGRAPHIC_DATA] Long…" at bounding box center [793, 681] width 1473 height 1264
click at [786, 83] on span "In mẫu A5 theo số lượng (1)" at bounding box center [803, 84] width 159 height 20
